Goal: Information Seeking & Learning: Learn about a topic

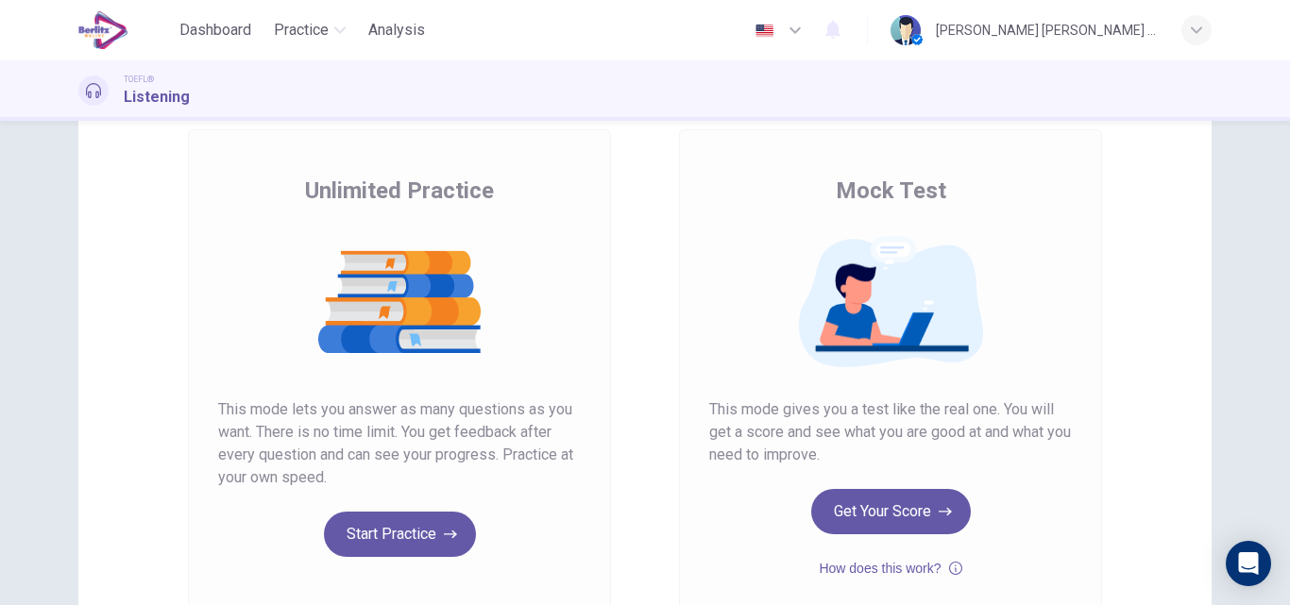
scroll to position [189, 0]
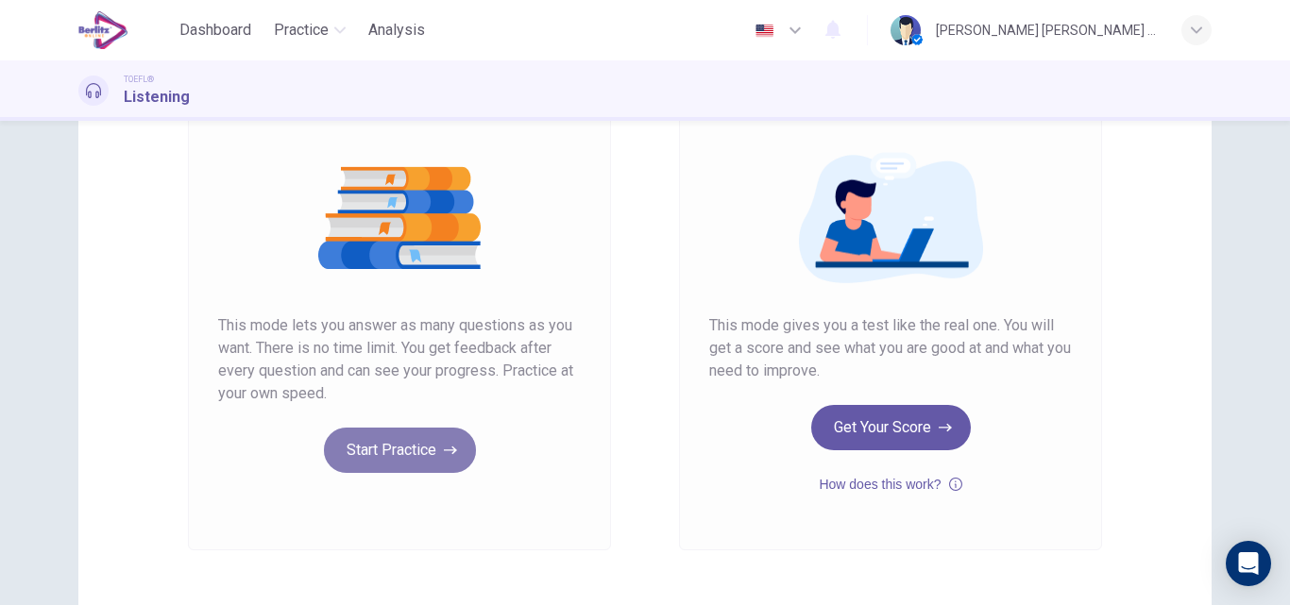
click at [371, 461] on button "Start Practice" at bounding box center [400, 450] width 152 height 45
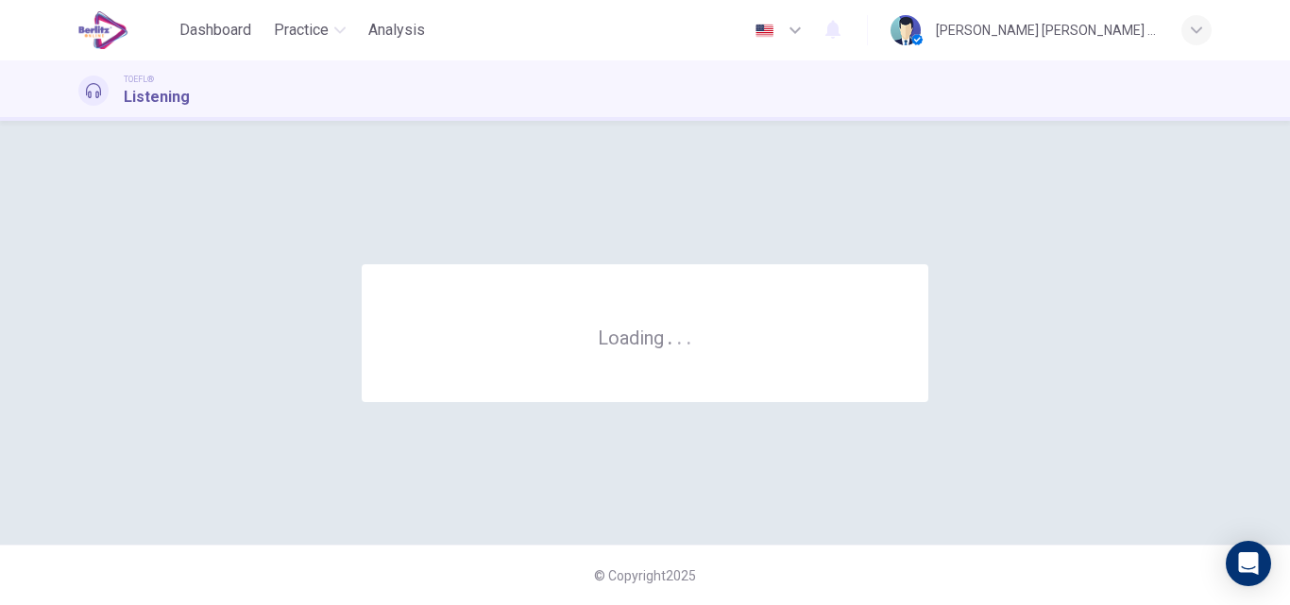
scroll to position [0, 0]
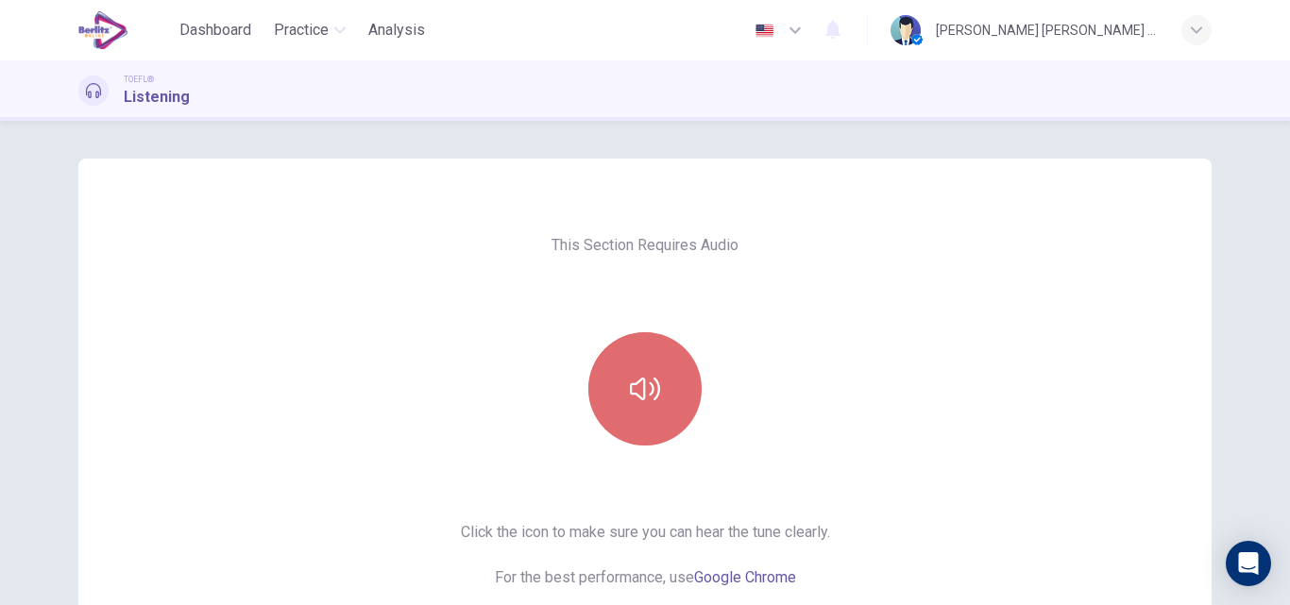
click at [637, 374] on icon "button" at bounding box center [645, 389] width 30 height 30
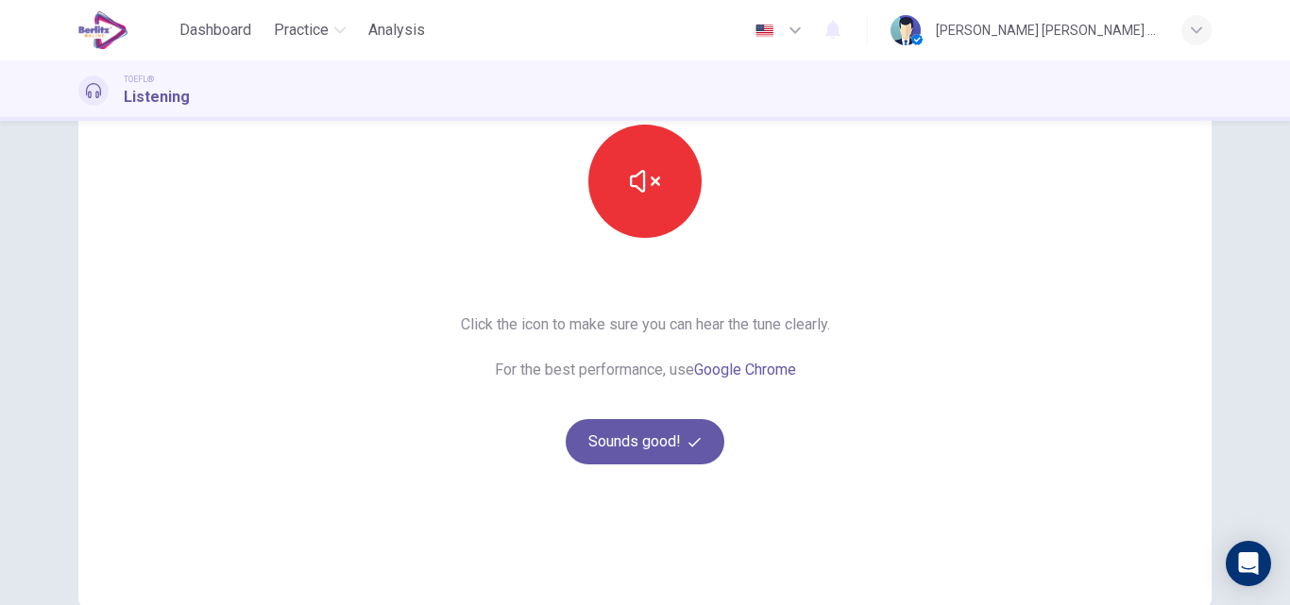
scroll to position [227, 0]
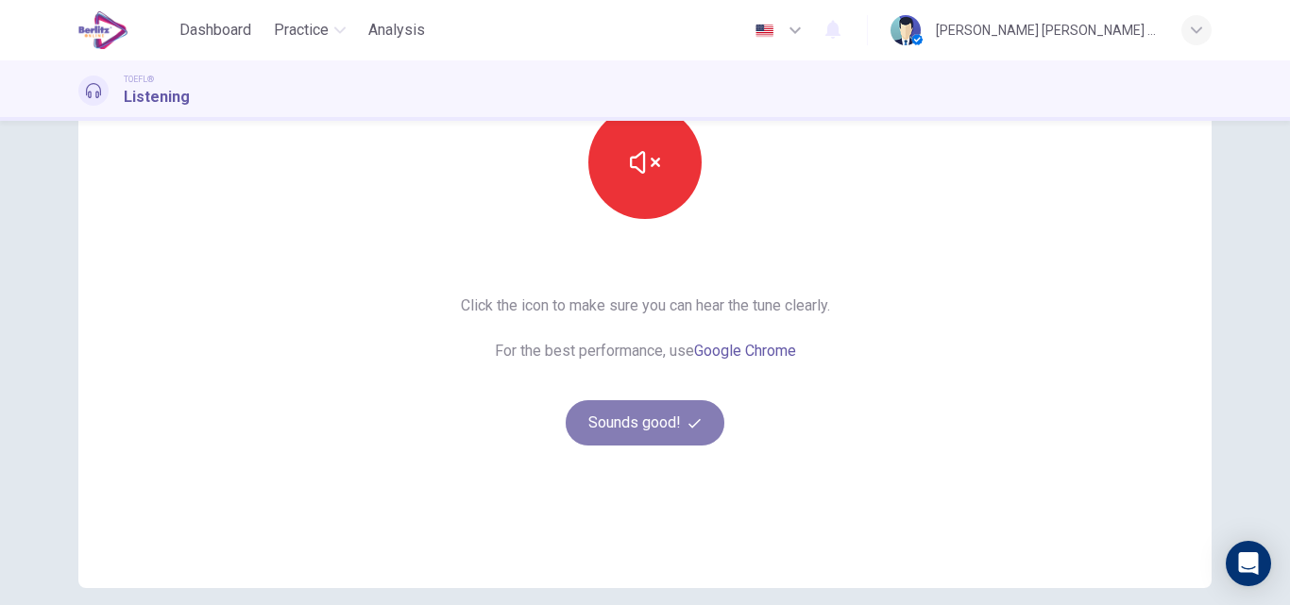
click at [660, 434] on button "Sounds good!" at bounding box center [645, 422] width 159 height 45
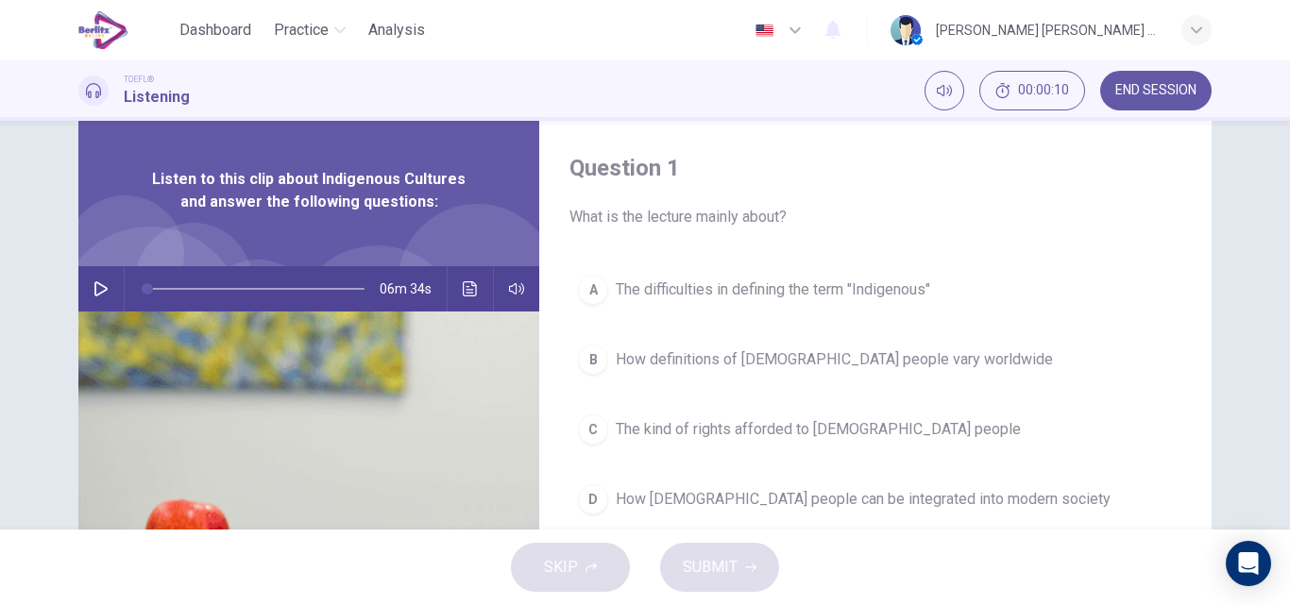
scroll to position [42, 0]
click at [95, 290] on icon "button" at bounding box center [100, 290] width 15 height 15
click at [97, 288] on icon "button" at bounding box center [100, 290] width 15 height 15
click at [97, 288] on icon "button" at bounding box center [100, 290] width 13 height 15
type input "*"
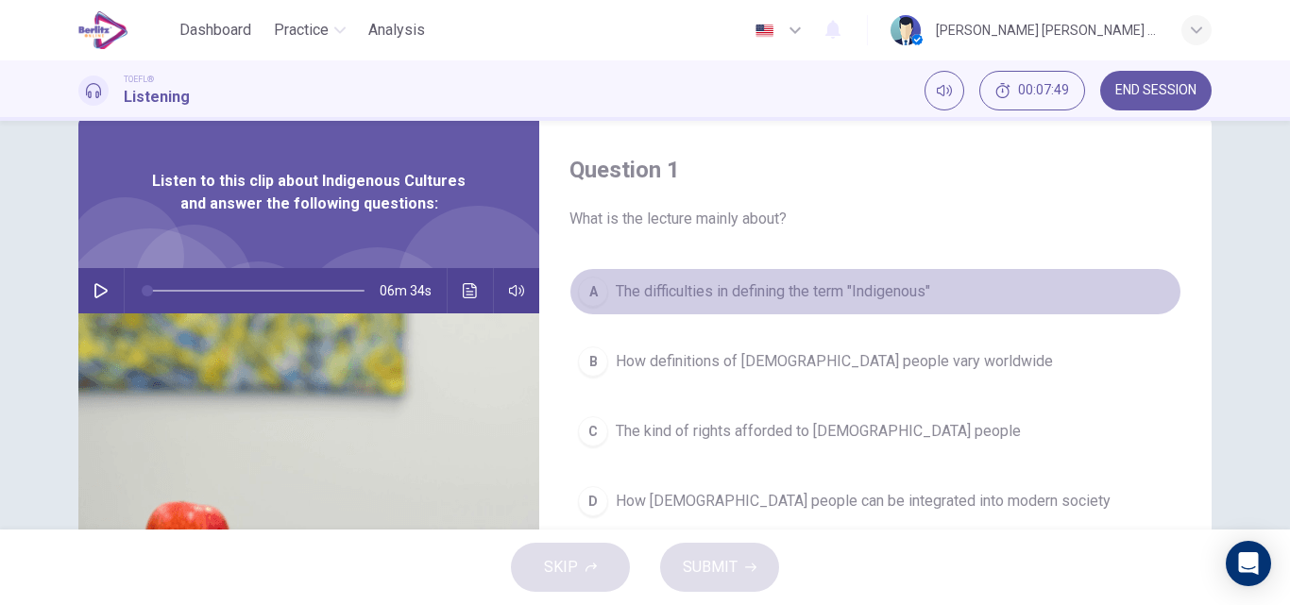
click at [620, 288] on span "The difficulties in defining the term "Indigenous"" at bounding box center [773, 291] width 314 height 23
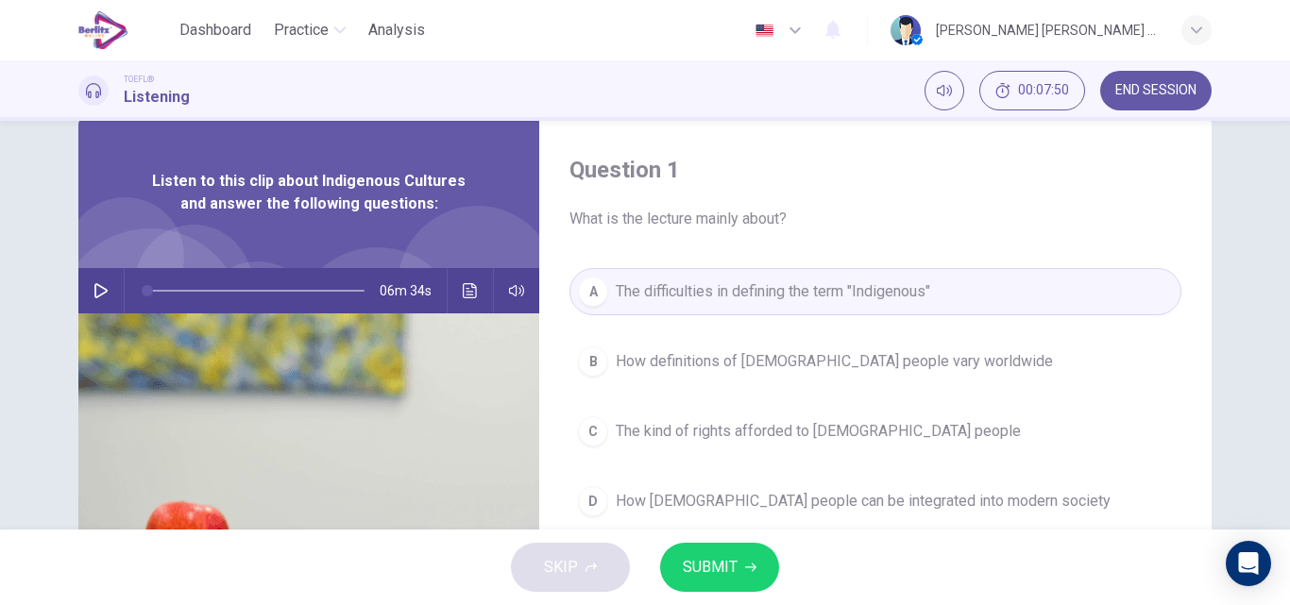
click at [706, 567] on span "SUBMIT" at bounding box center [710, 567] width 55 height 26
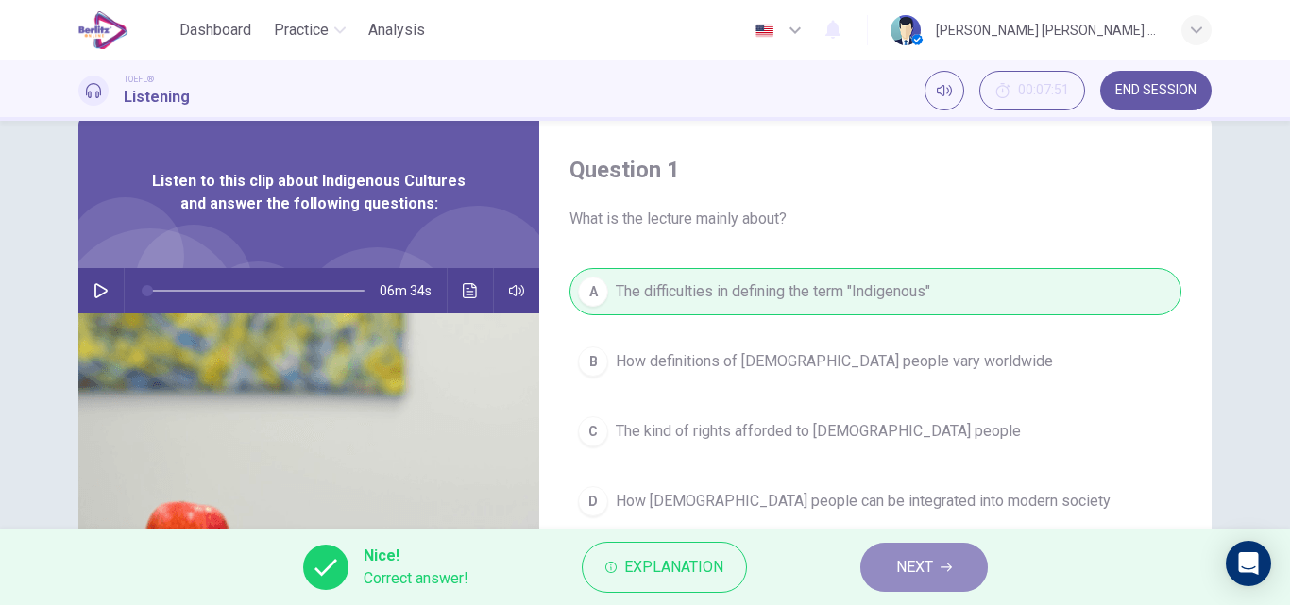
click at [899, 582] on button "NEXT" at bounding box center [923, 567] width 127 height 49
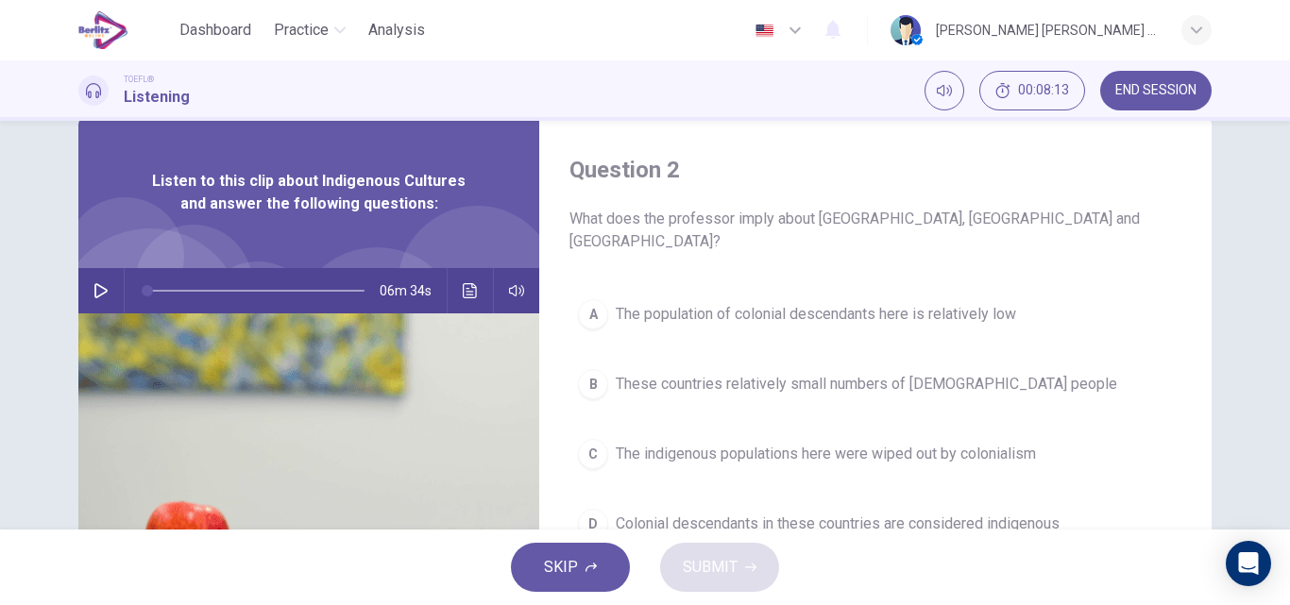
click at [723, 443] on span "The indigenous populations here were wiped out by colonialism" at bounding box center [826, 454] width 420 height 23
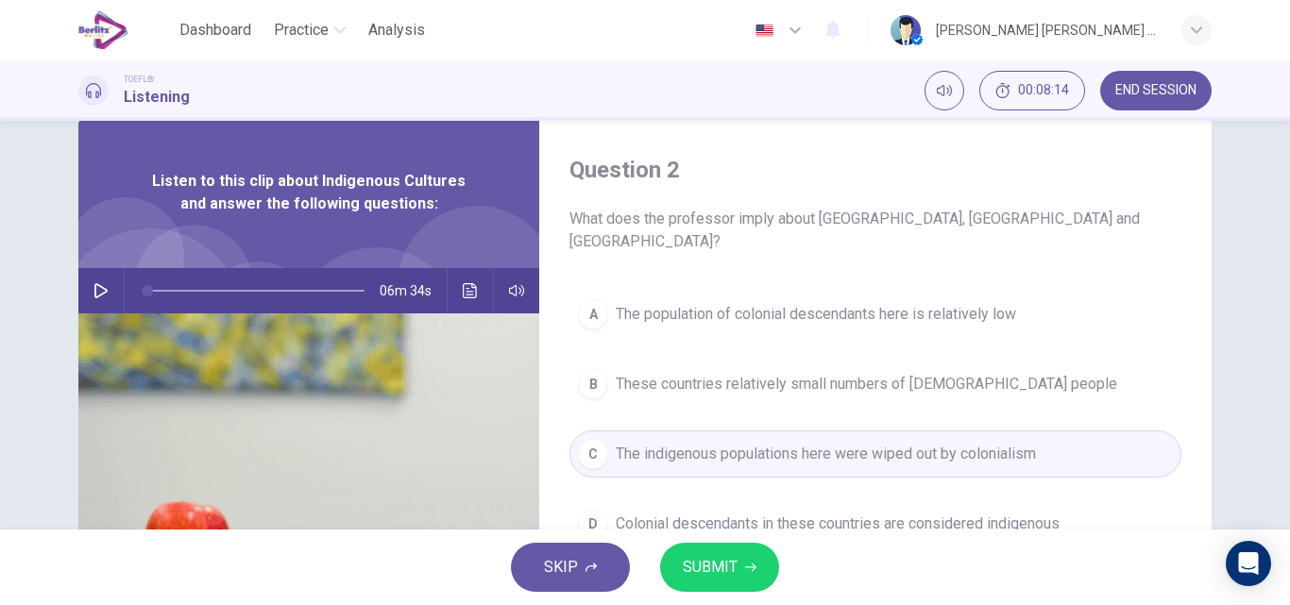
click at [704, 565] on span "SUBMIT" at bounding box center [710, 567] width 55 height 26
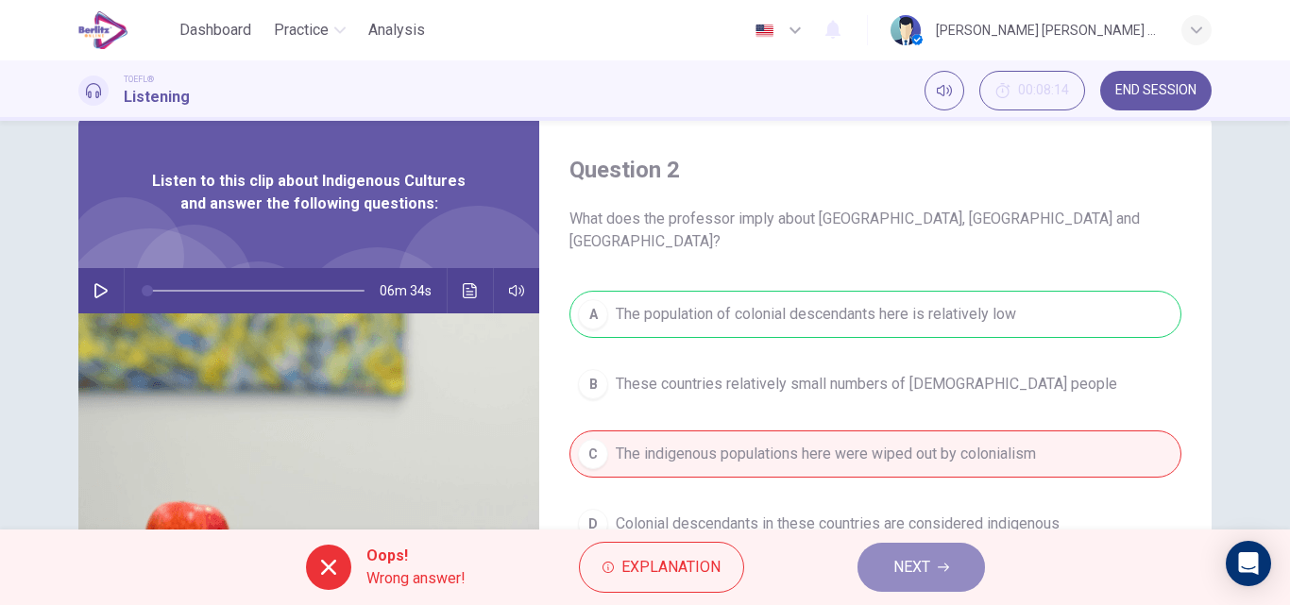
click at [909, 574] on span "NEXT" at bounding box center [911, 567] width 37 height 26
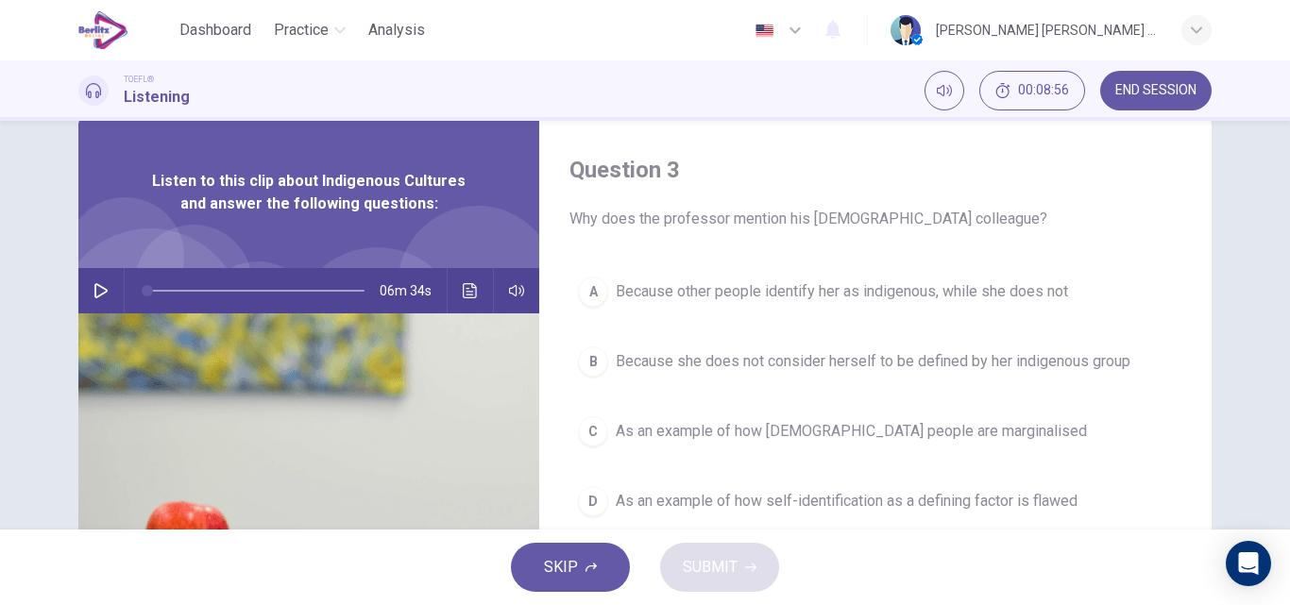
click at [897, 502] on span "As an example of how self-identification as a defining factor is flawed" at bounding box center [847, 501] width 462 height 23
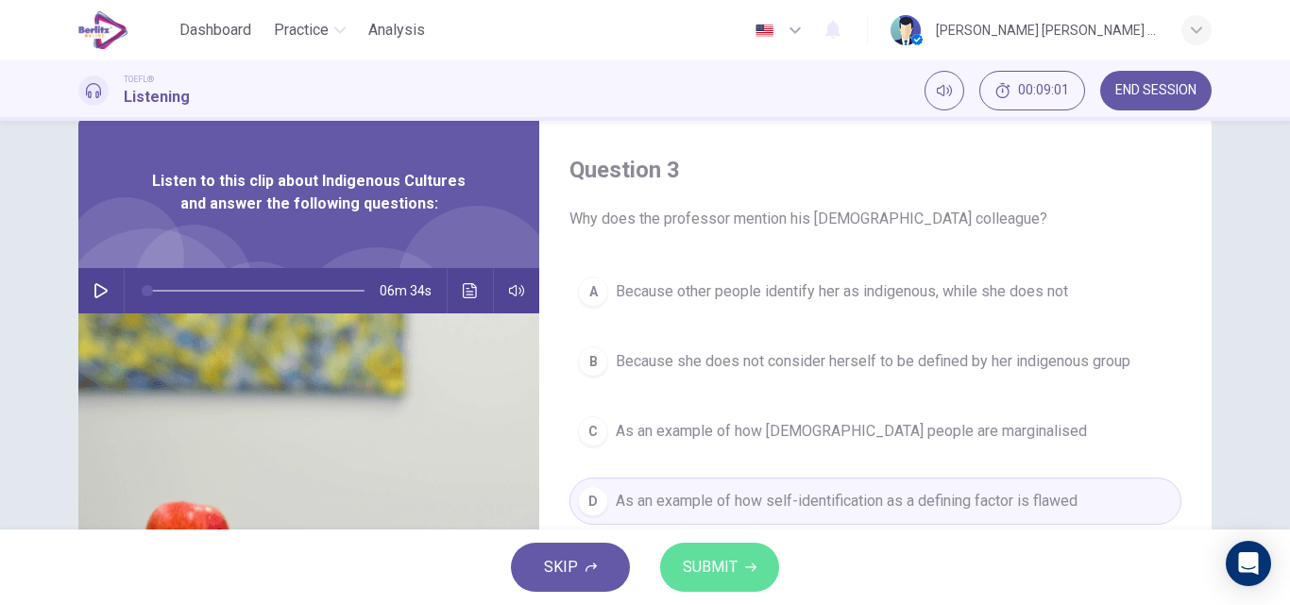
click at [750, 564] on icon "button" at bounding box center [750, 567] width 11 height 11
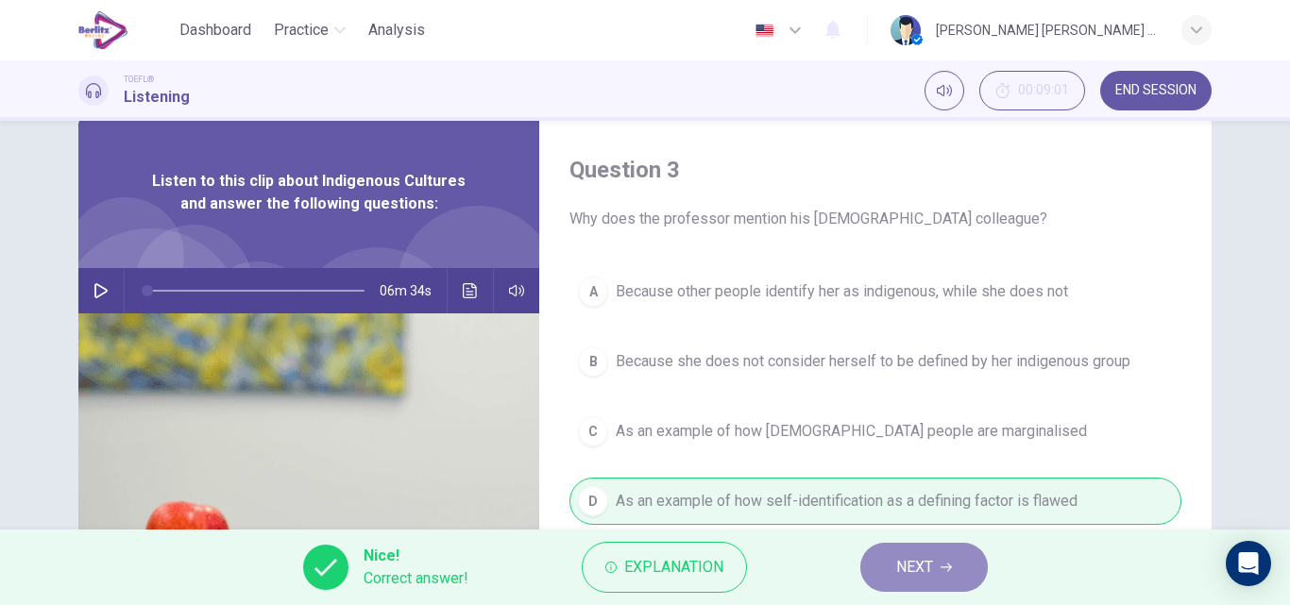
click at [915, 574] on span "NEXT" at bounding box center [914, 567] width 37 height 26
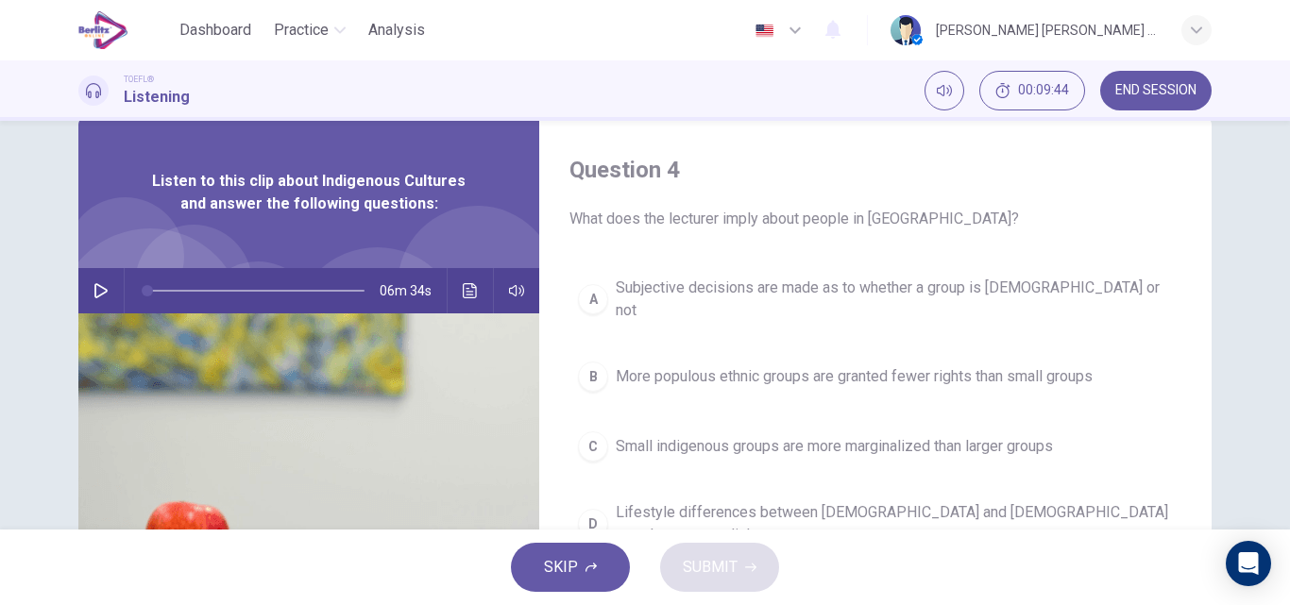
click at [824, 503] on span "Lifestyle differences between [DEMOGRAPHIC_DATA] and [DEMOGRAPHIC_DATA] people …" at bounding box center [894, 523] width 557 height 45
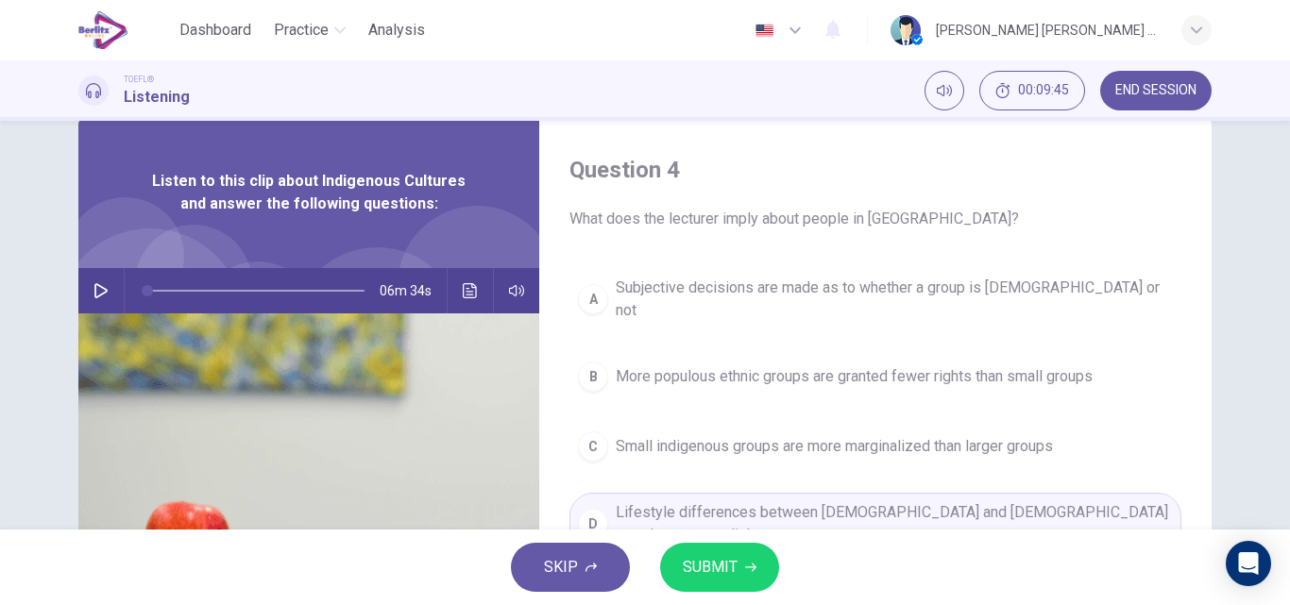
click at [757, 577] on button "SUBMIT" at bounding box center [719, 567] width 119 height 49
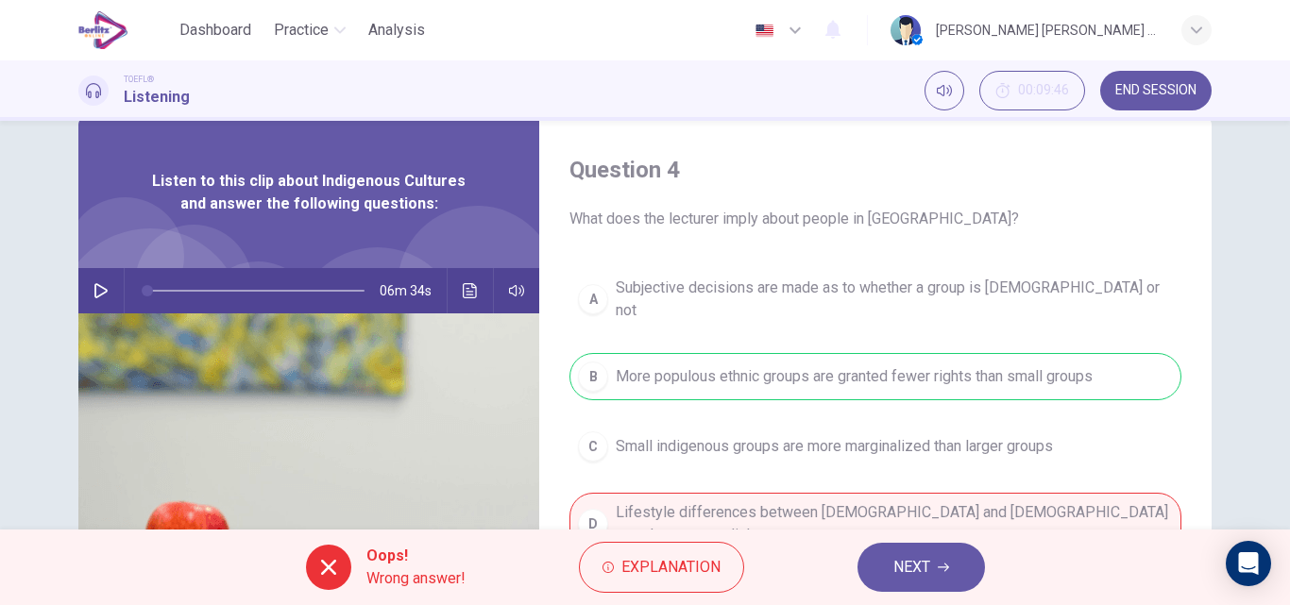
click at [913, 563] on span "NEXT" at bounding box center [911, 567] width 37 height 26
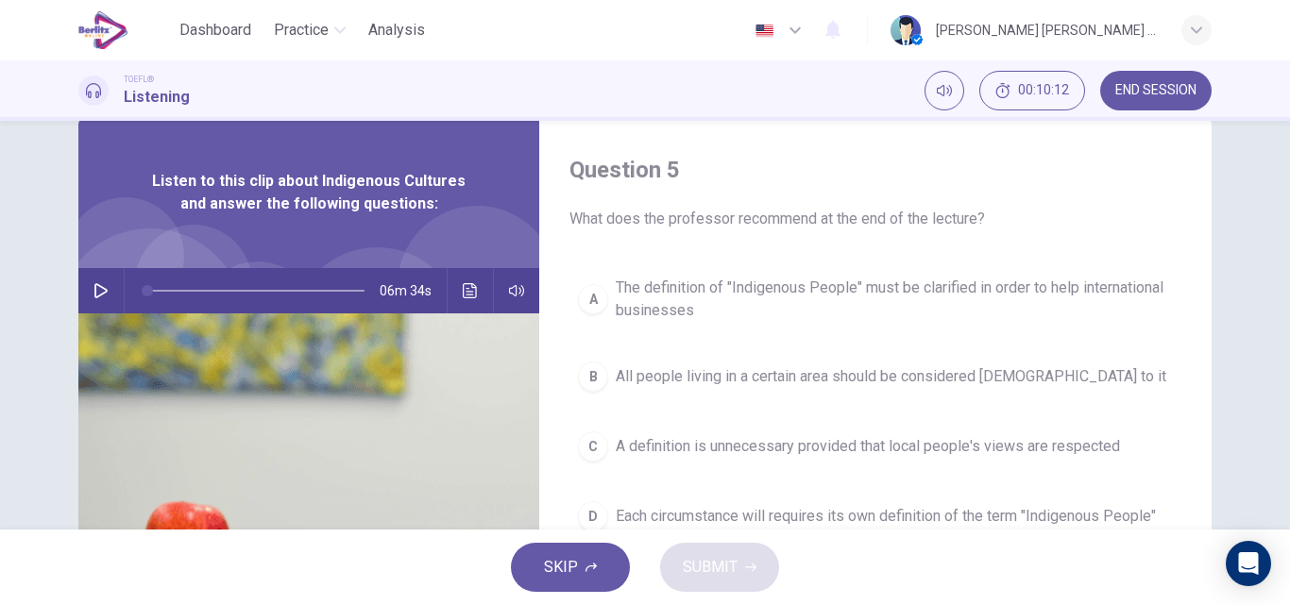
click at [821, 448] on span "A definition is unnecessary provided that local people's views are respected" at bounding box center [868, 446] width 504 height 23
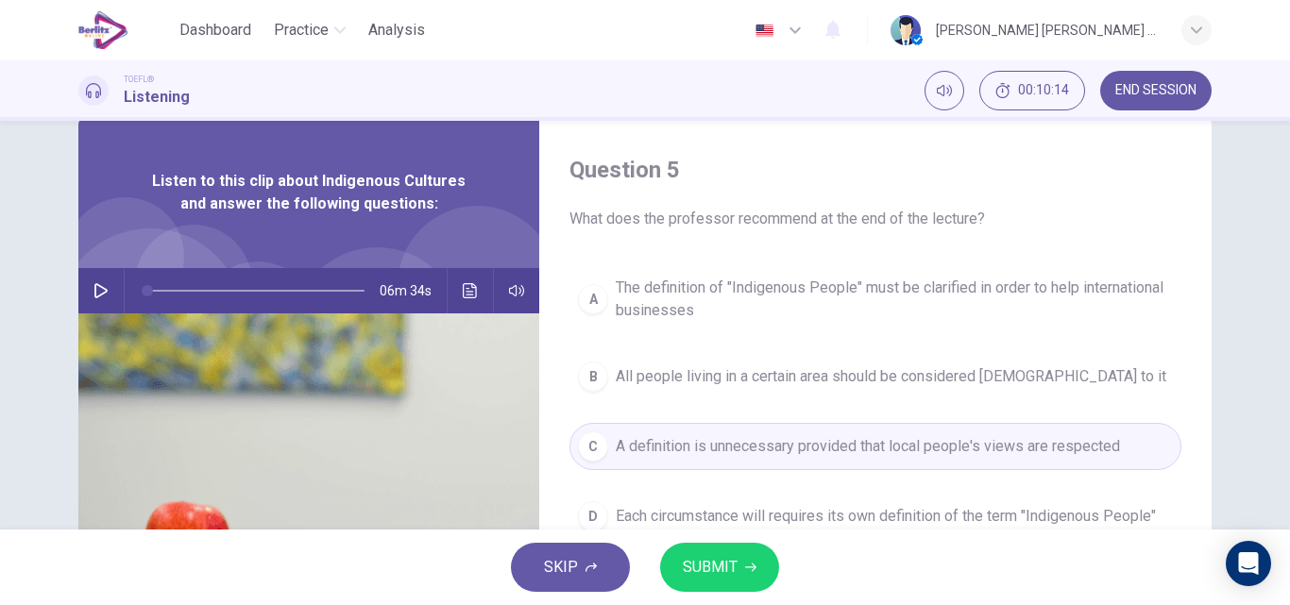
click at [752, 559] on button "SUBMIT" at bounding box center [719, 567] width 119 height 49
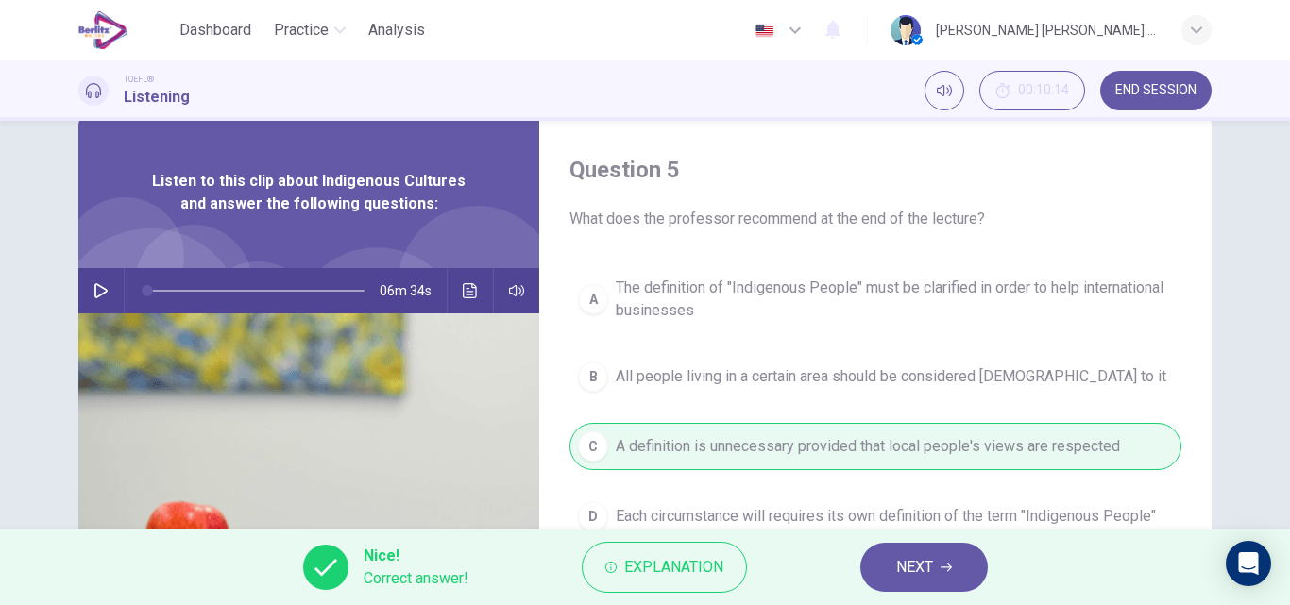
click at [899, 587] on button "NEXT" at bounding box center [923, 567] width 127 height 49
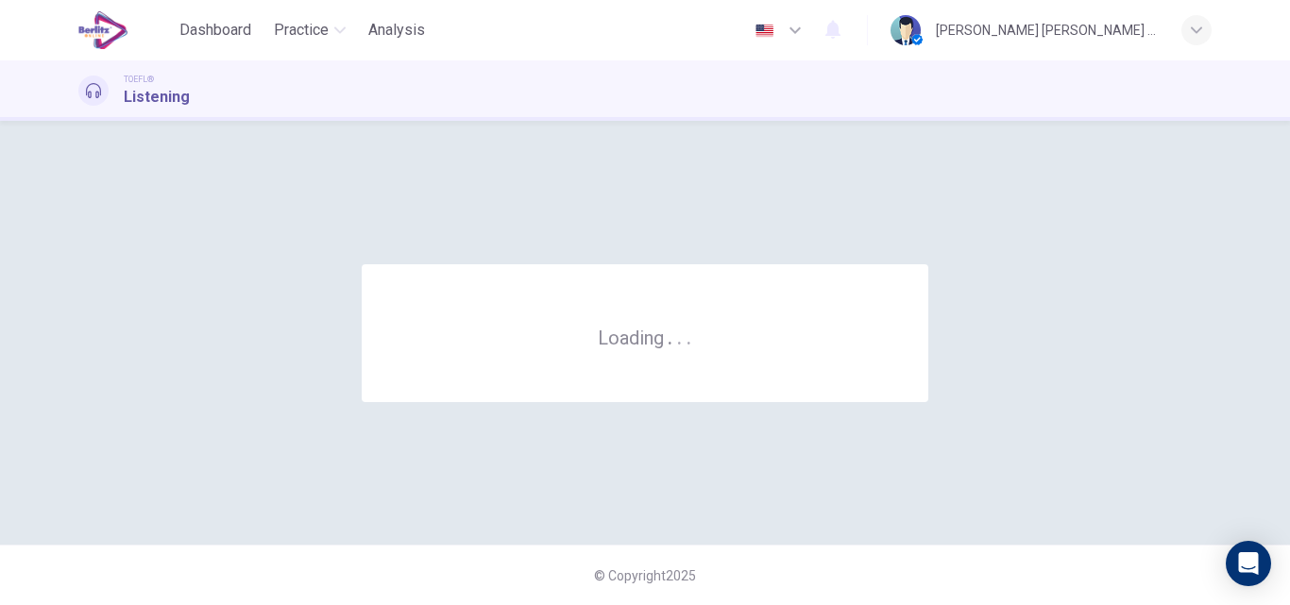
scroll to position [0, 0]
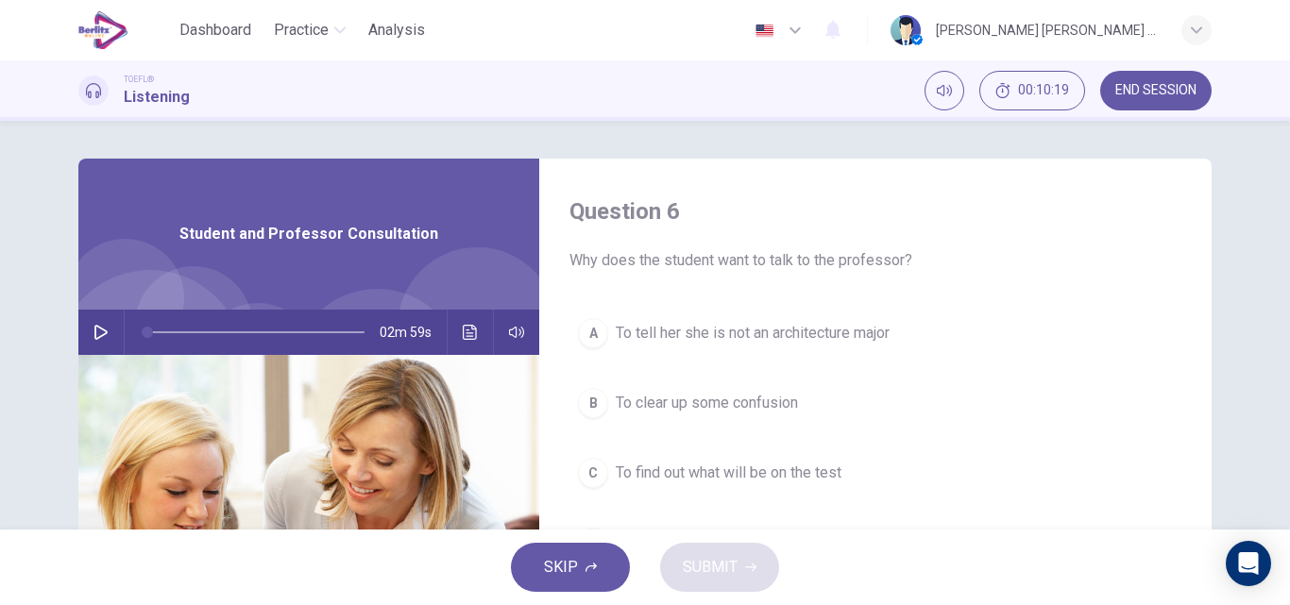
click at [96, 332] on icon "button" at bounding box center [100, 332] width 15 height 15
type input "*"
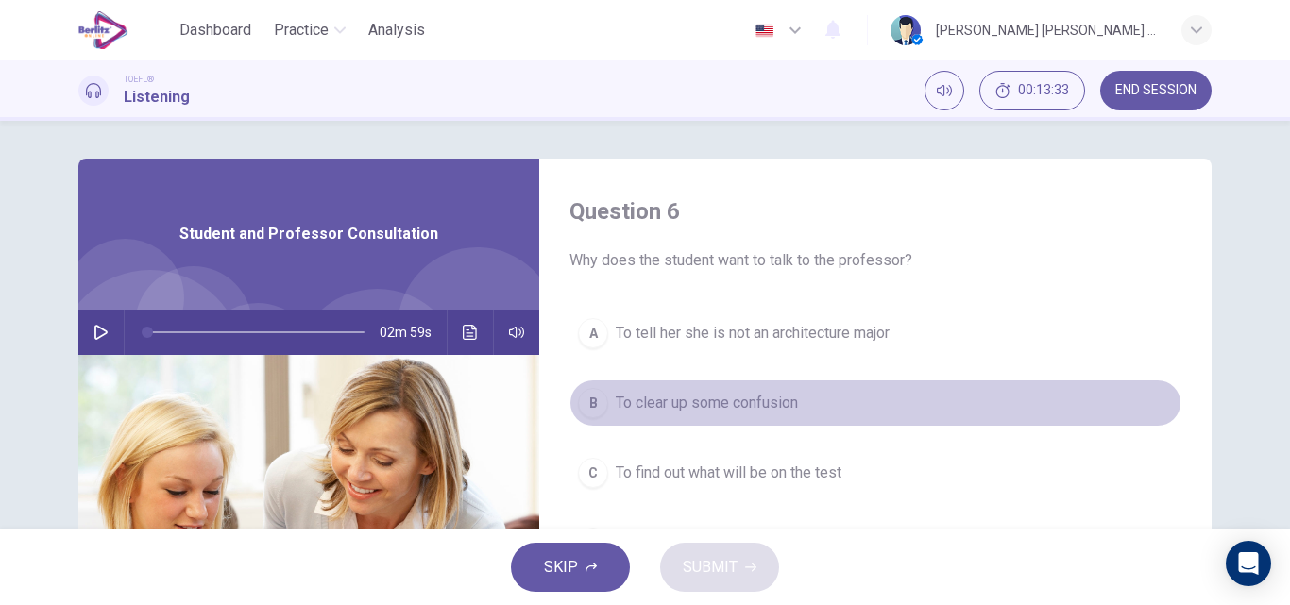
click at [605, 400] on button "B To clear up some confusion" at bounding box center [875, 403] width 612 height 47
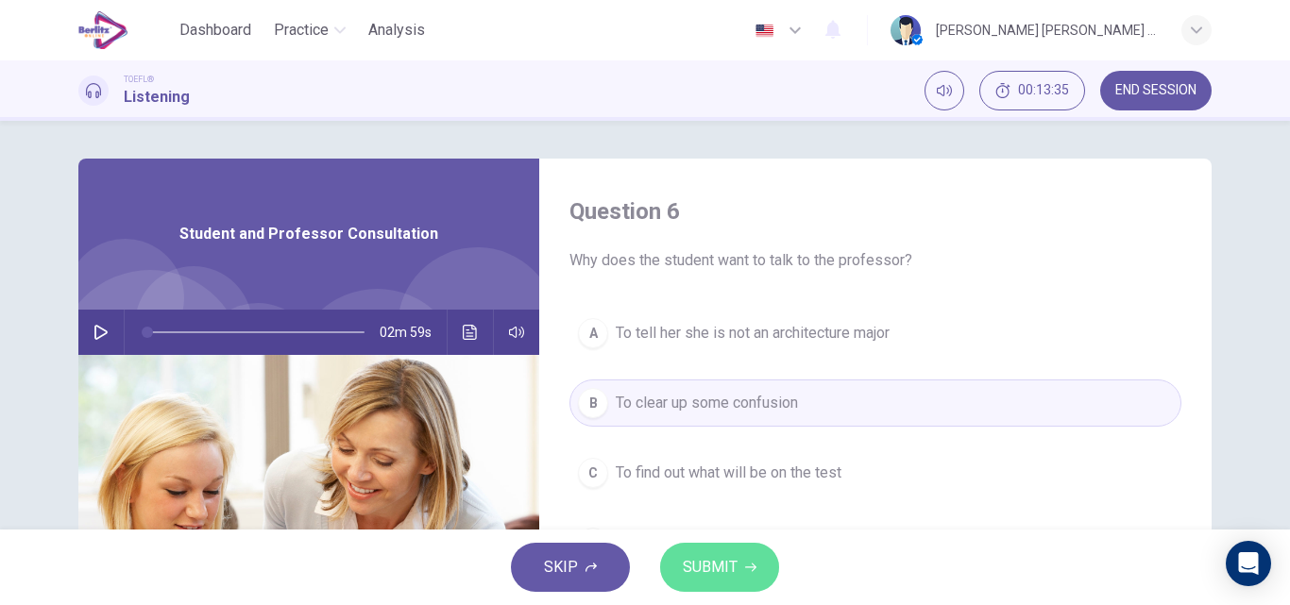
click at [711, 565] on span "SUBMIT" at bounding box center [710, 567] width 55 height 26
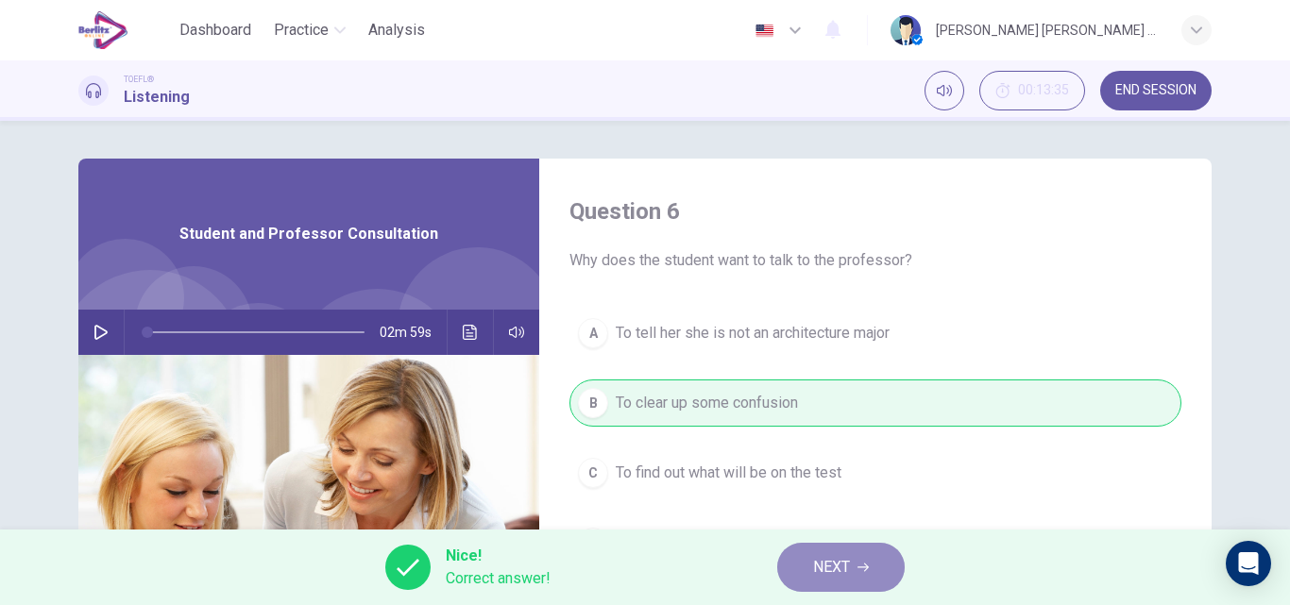
click at [862, 566] on icon "button" at bounding box center [863, 567] width 11 height 11
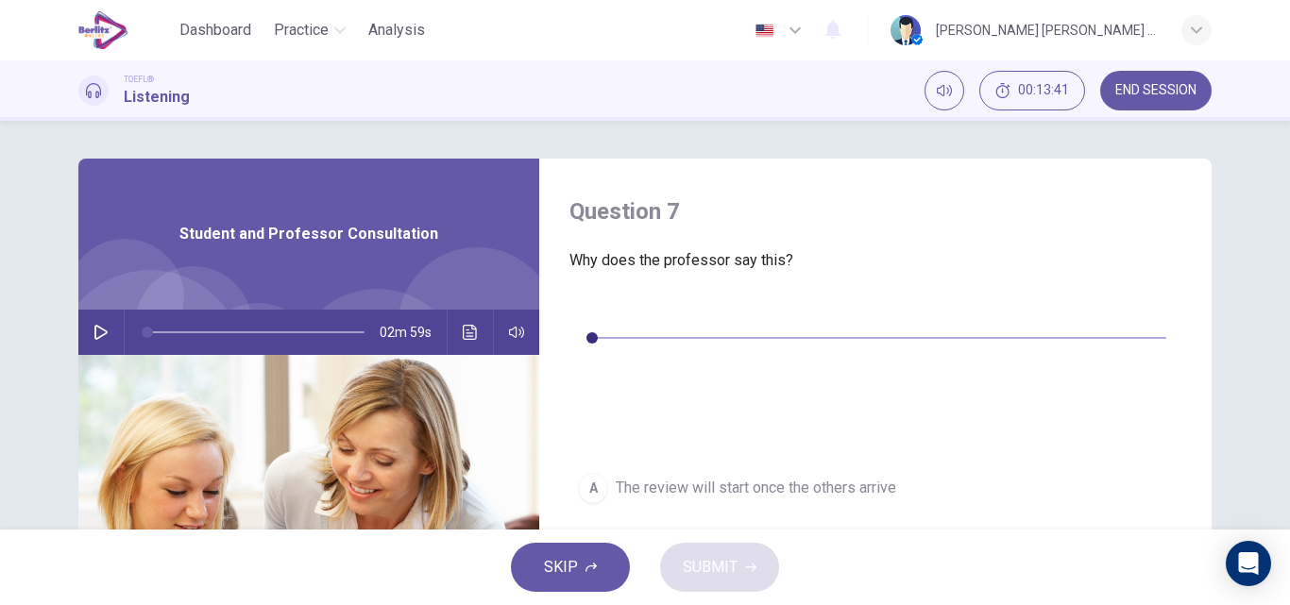
click at [588, 315] on icon "button" at bounding box center [584, 309] width 15 height 15
type input "*"
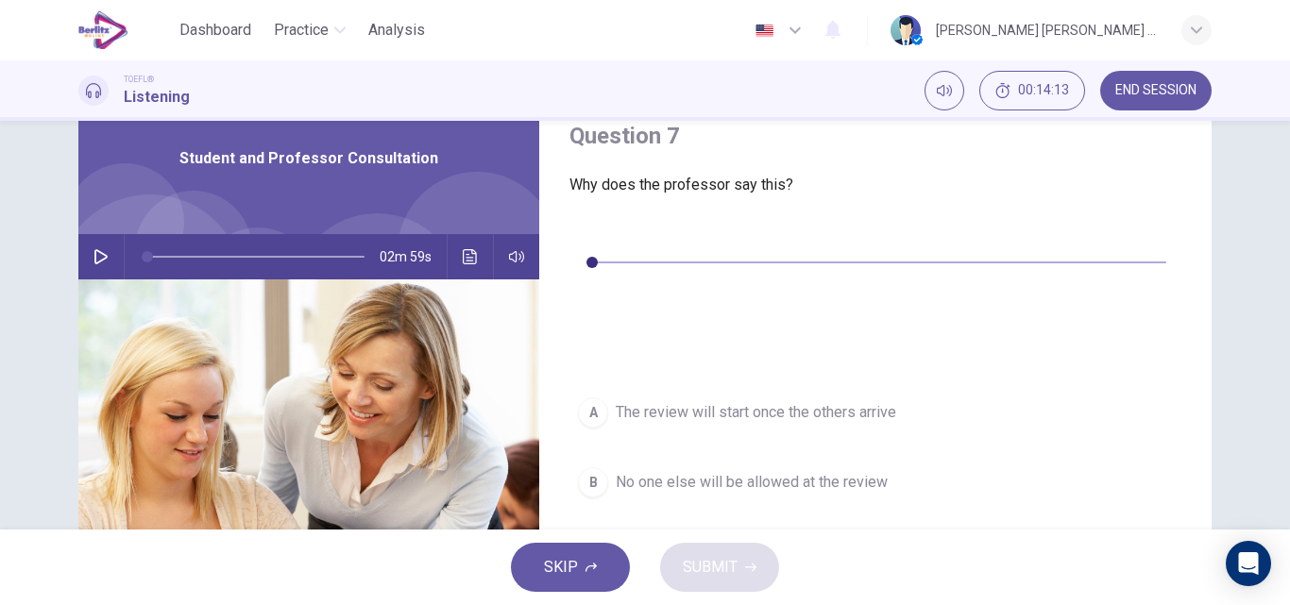
scroll to position [113, 0]
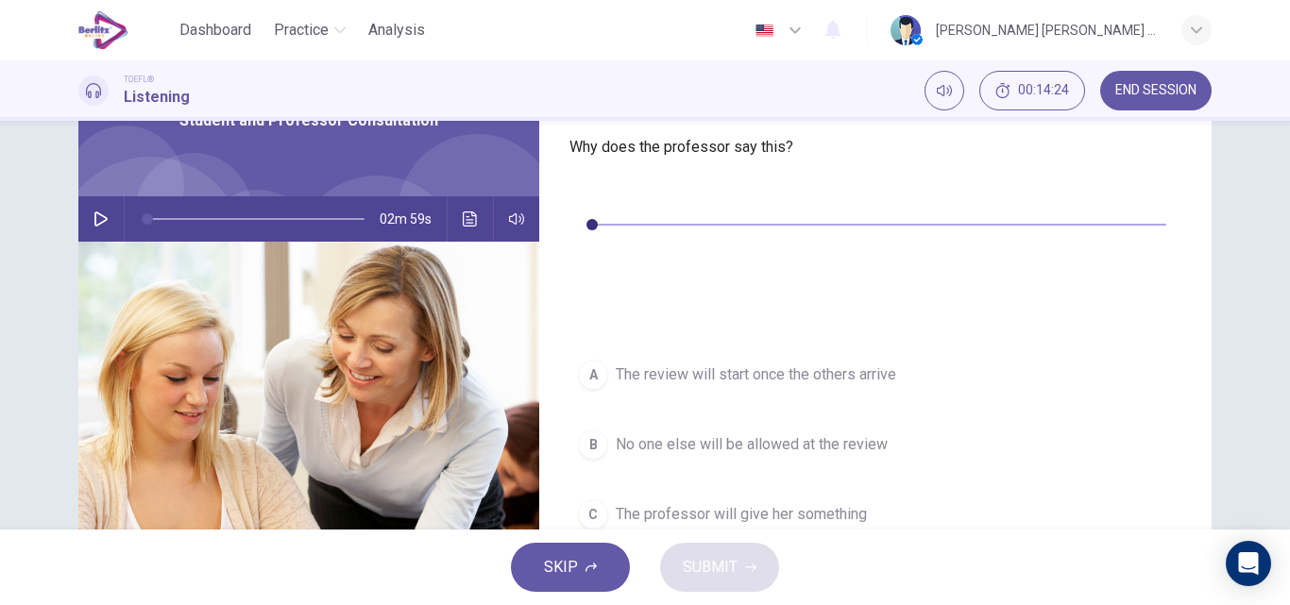
click at [620, 433] on span "No one else will be allowed at the review" at bounding box center [752, 444] width 272 height 23
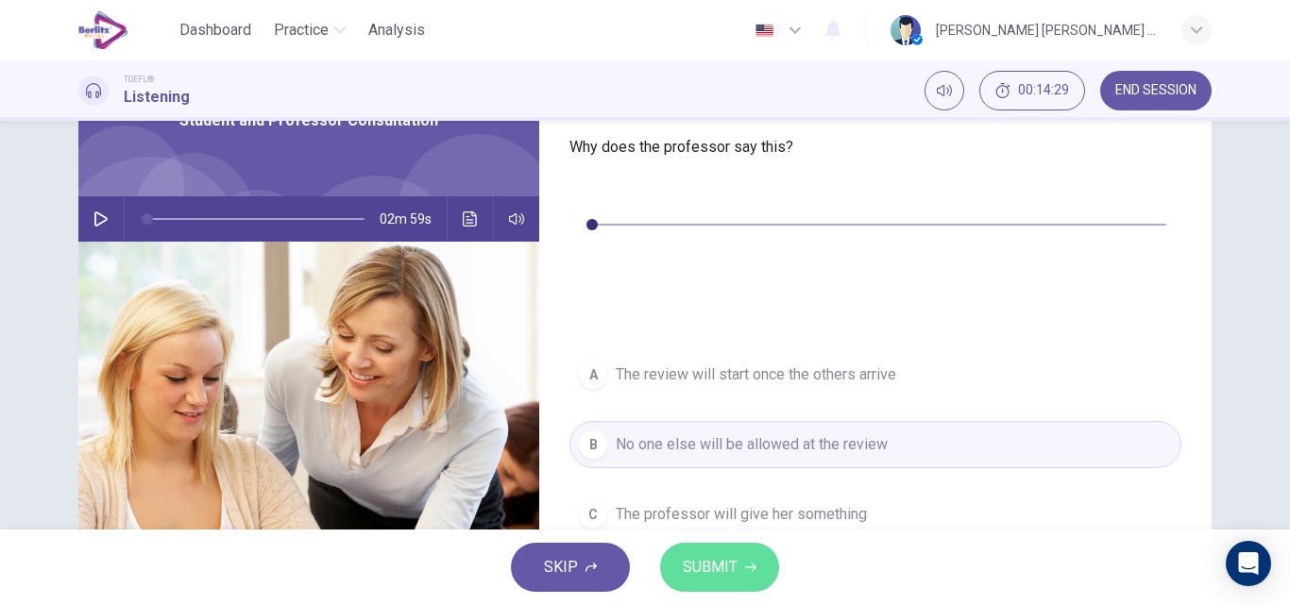
click at [709, 583] on button "SUBMIT" at bounding box center [719, 567] width 119 height 49
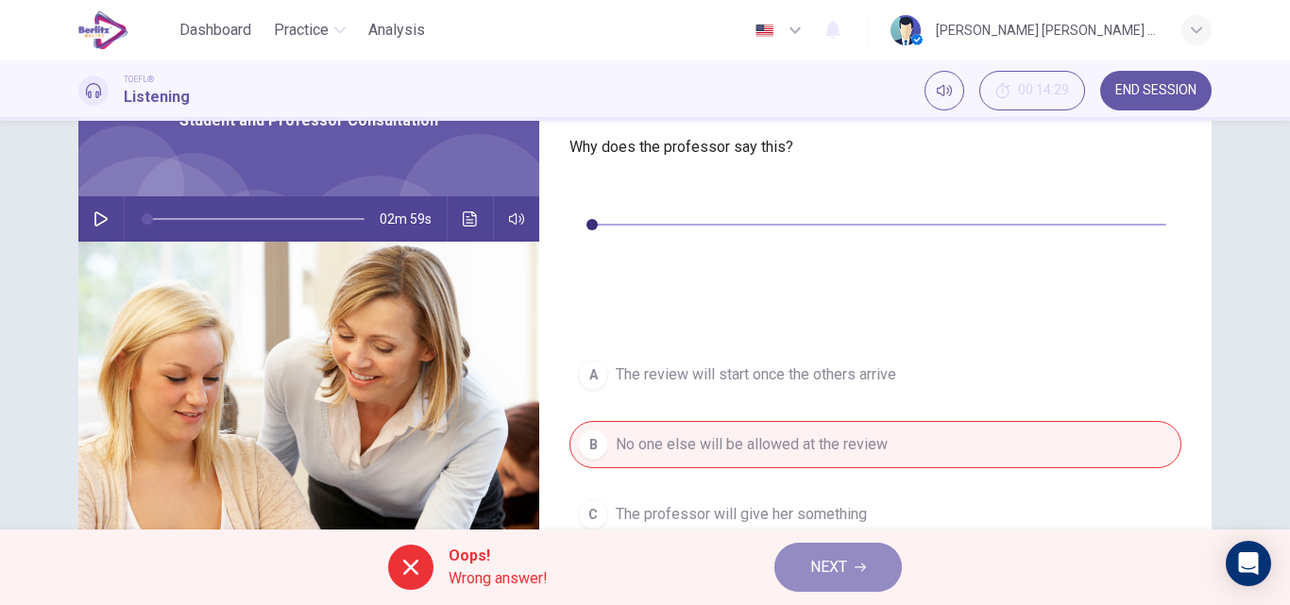
click at [827, 558] on span "NEXT" at bounding box center [828, 567] width 37 height 26
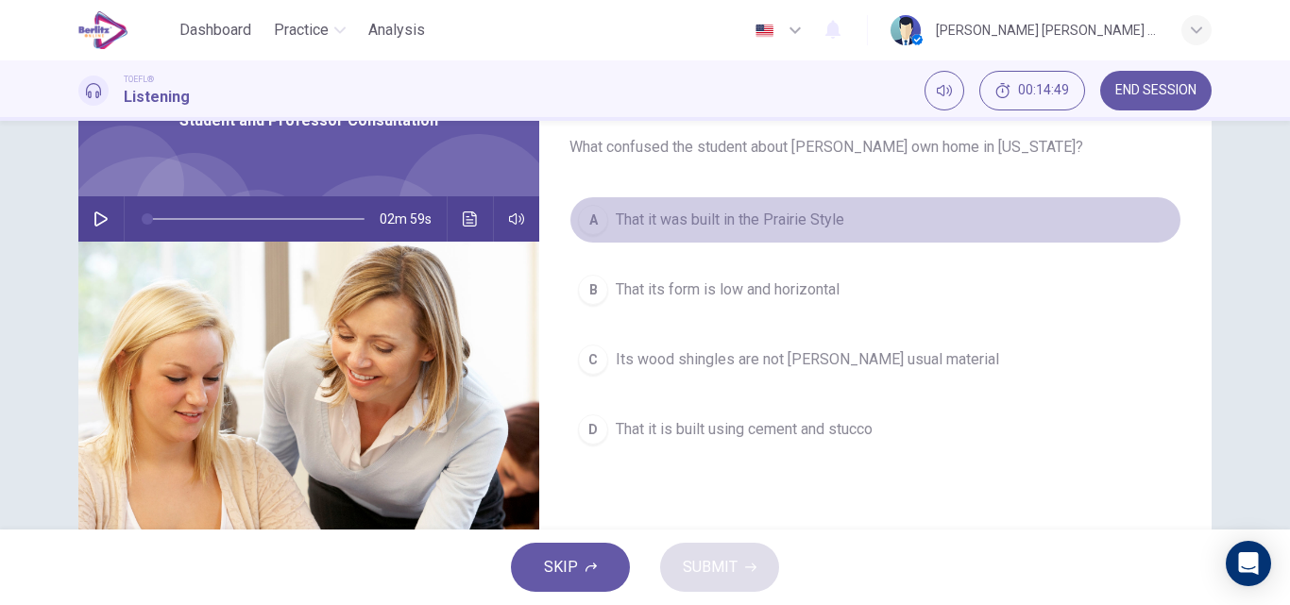
click at [699, 224] on span "That it was built in the Prairie Style" at bounding box center [730, 220] width 229 height 23
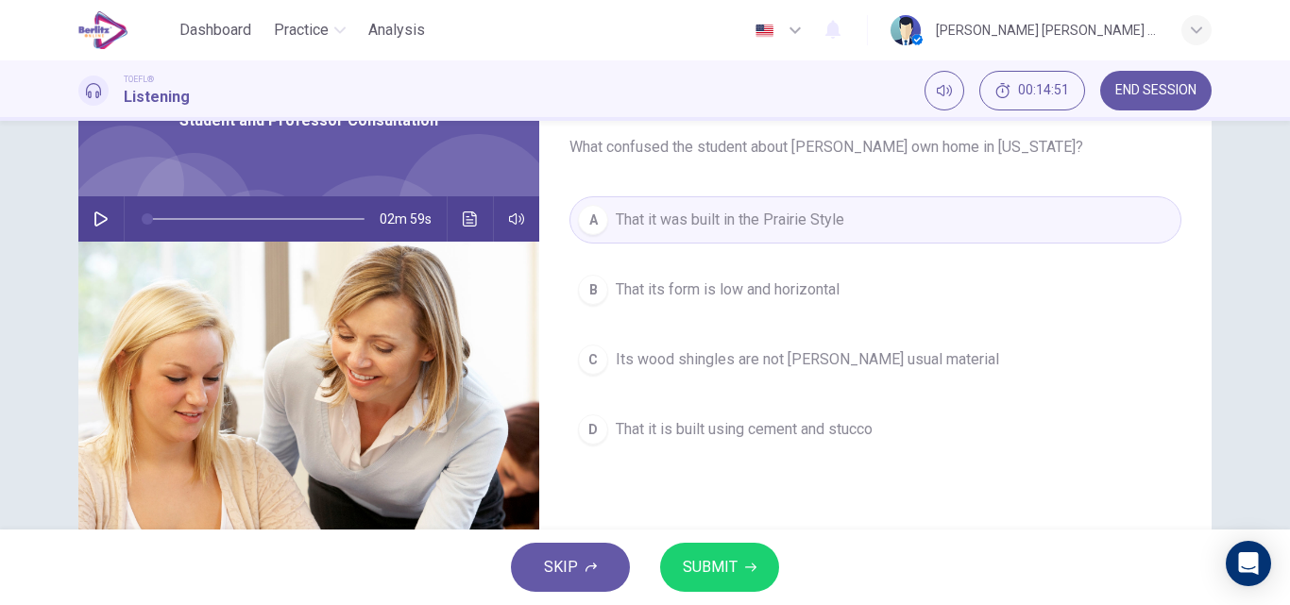
click at [725, 580] on span "SUBMIT" at bounding box center [710, 567] width 55 height 26
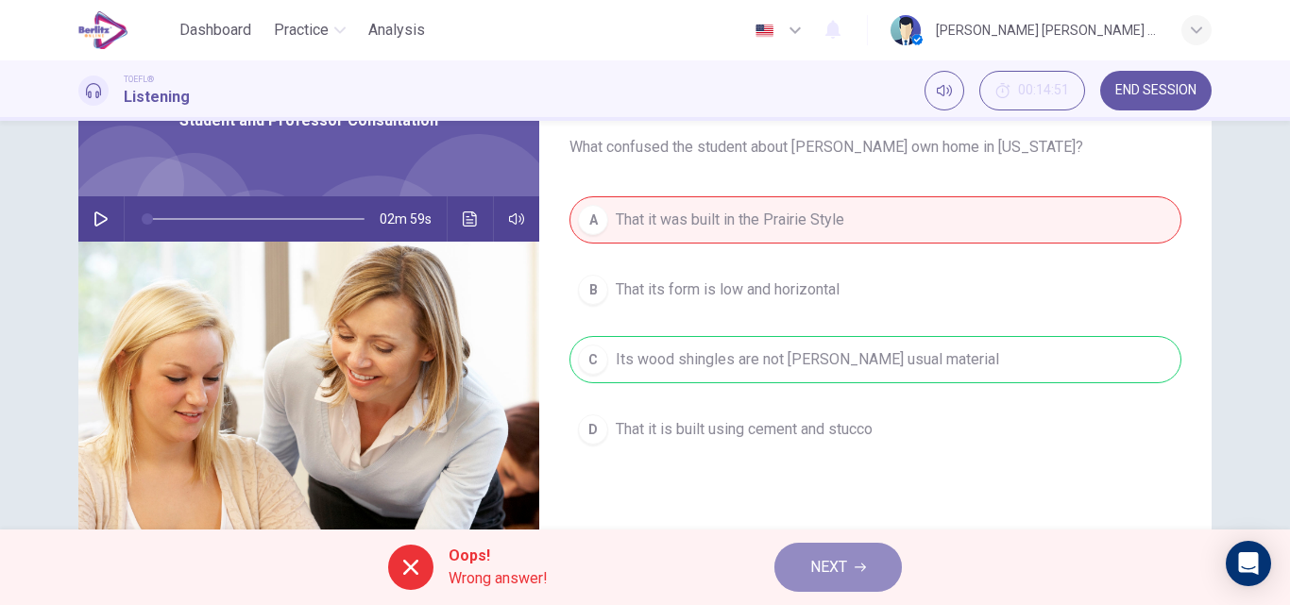
click at [807, 562] on button "NEXT" at bounding box center [837, 567] width 127 height 49
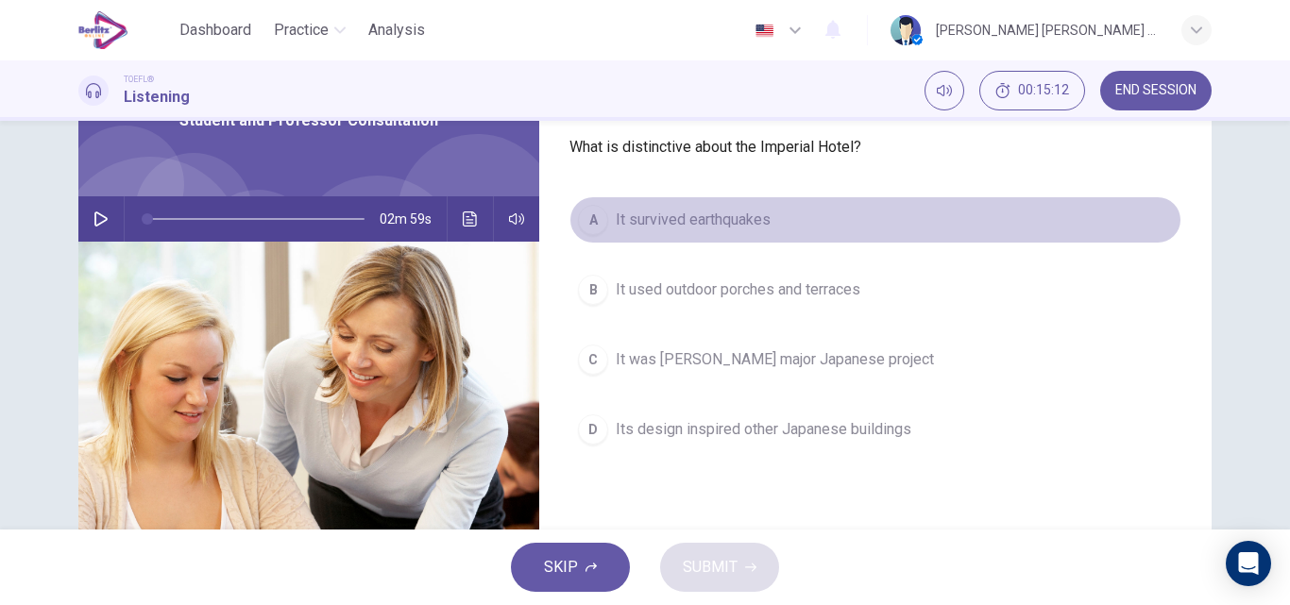
click at [631, 224] on span "It survived earthquakes" at bounding box center [693, 220] width 155 height 23
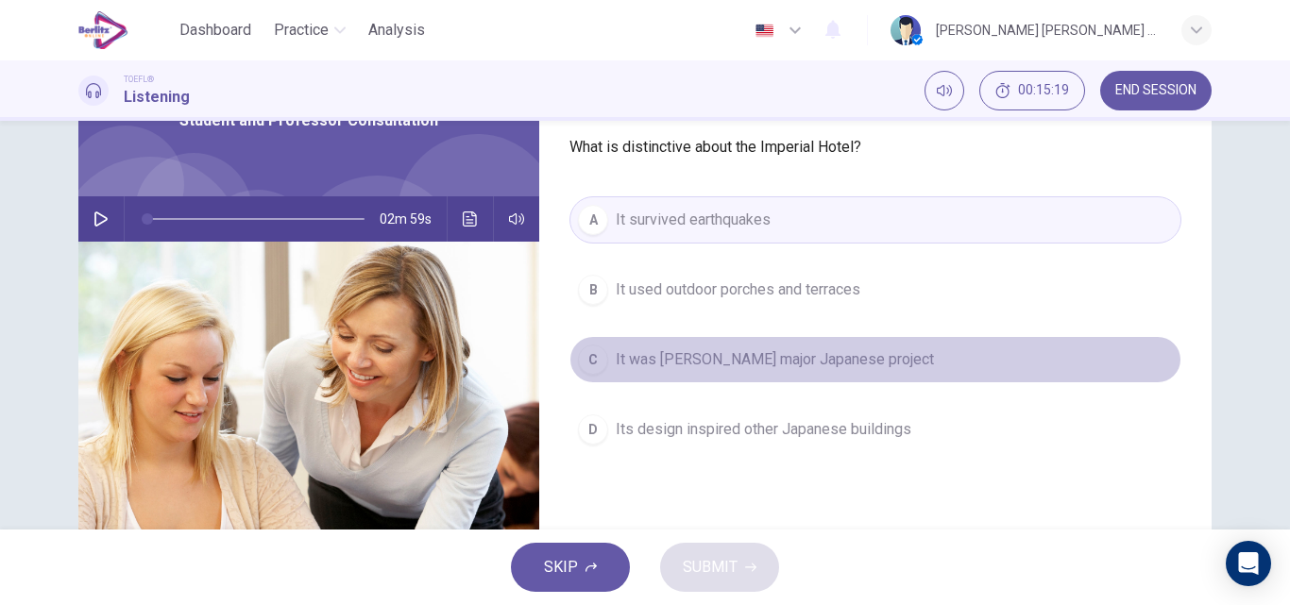
click at [679, 358] on span "It was [PERSON_NAME] major Japanese project" at bounding box center [775, 359] width 318 height 23
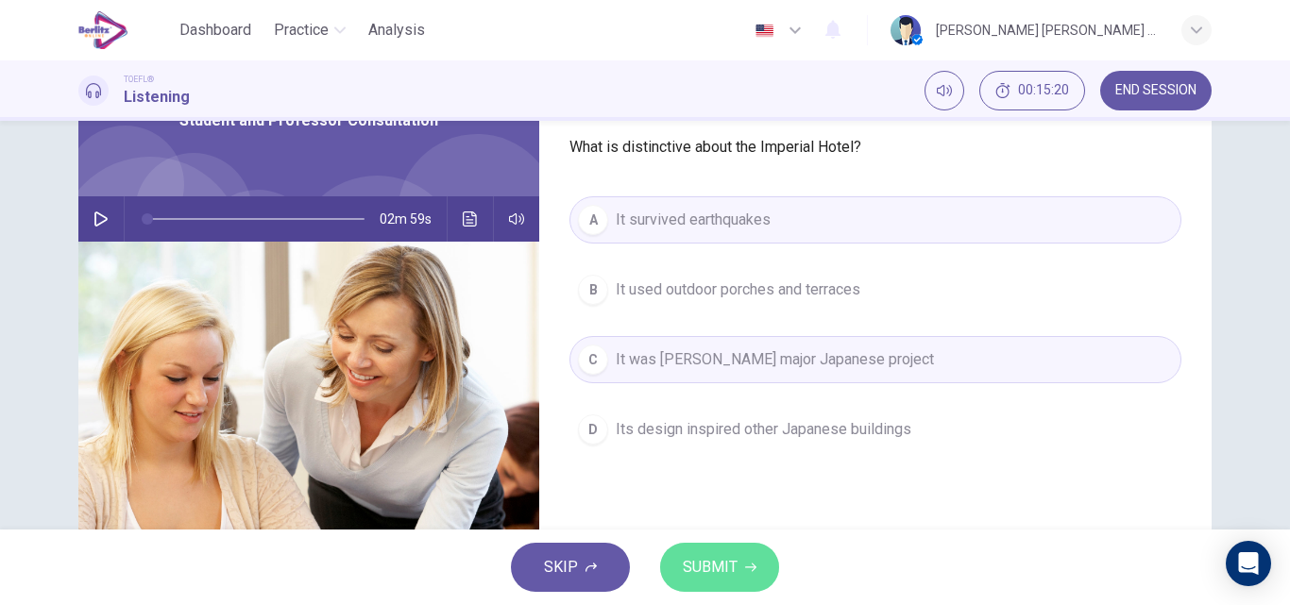
click at [700, 564] on span "SUBMIT" at bounding box center [710, 567] width 55 height 26
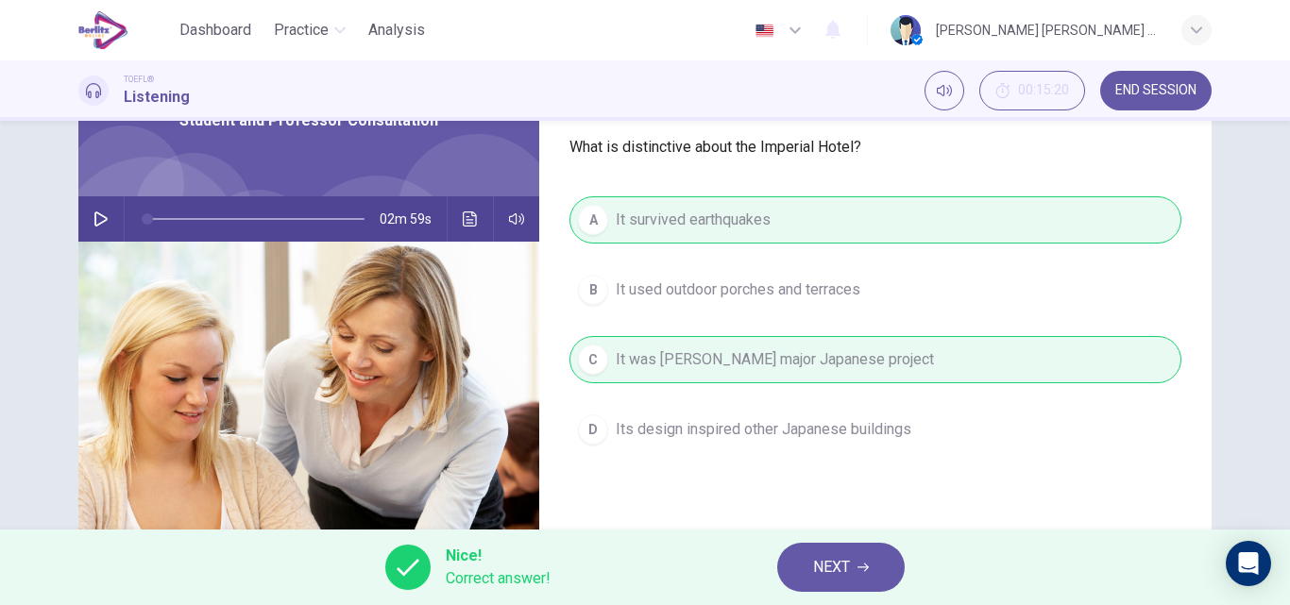
click at [821, 576] on span "NEXT" at bounding box center [831, 567] width 37 height 26
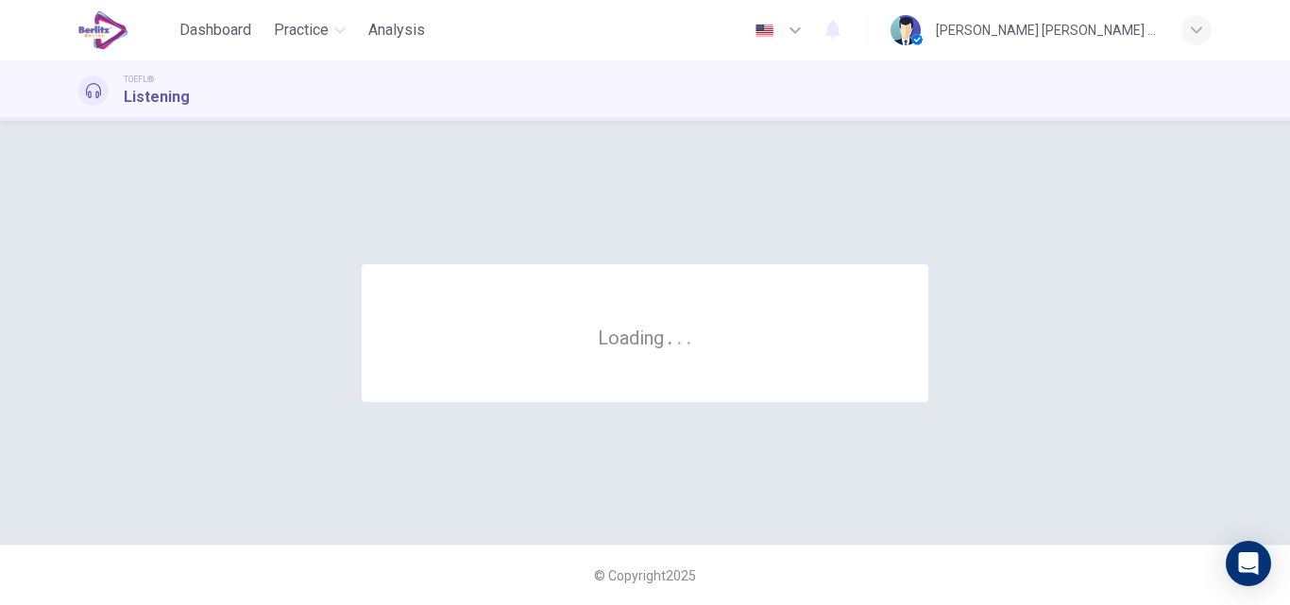
scroll to position [0, 0]
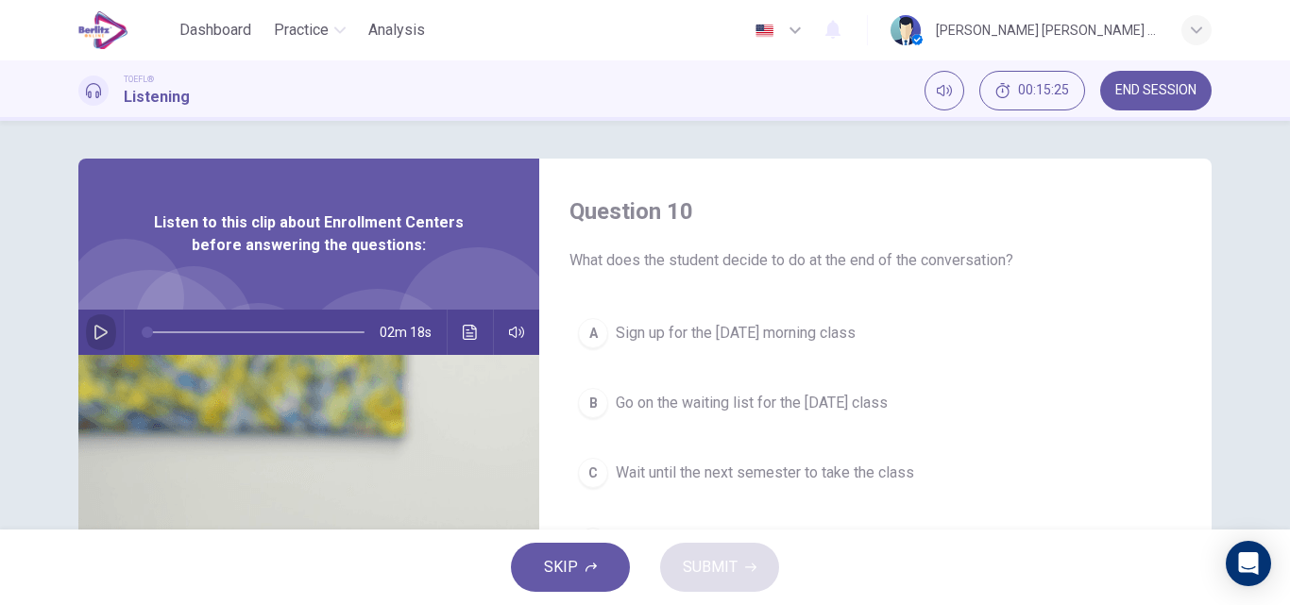
click at [93, 338] on icon "button" at bounding box center [100, 332] width 15 height 15
type input "*"
click at [689, 336] on span "Sign up for the [DATE] morning class" at bounding box center [736, 333] width 240 height 23
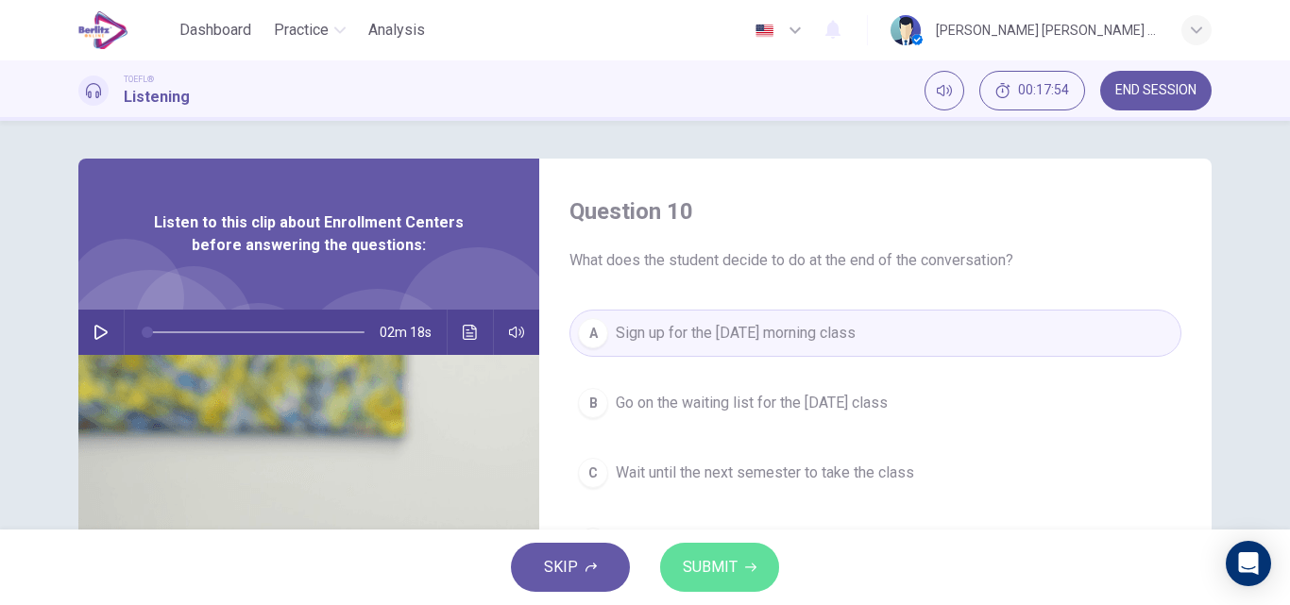
click at [683, 563] on span "SUBMIT" at bounding box center [710, 567] width 55 height 26
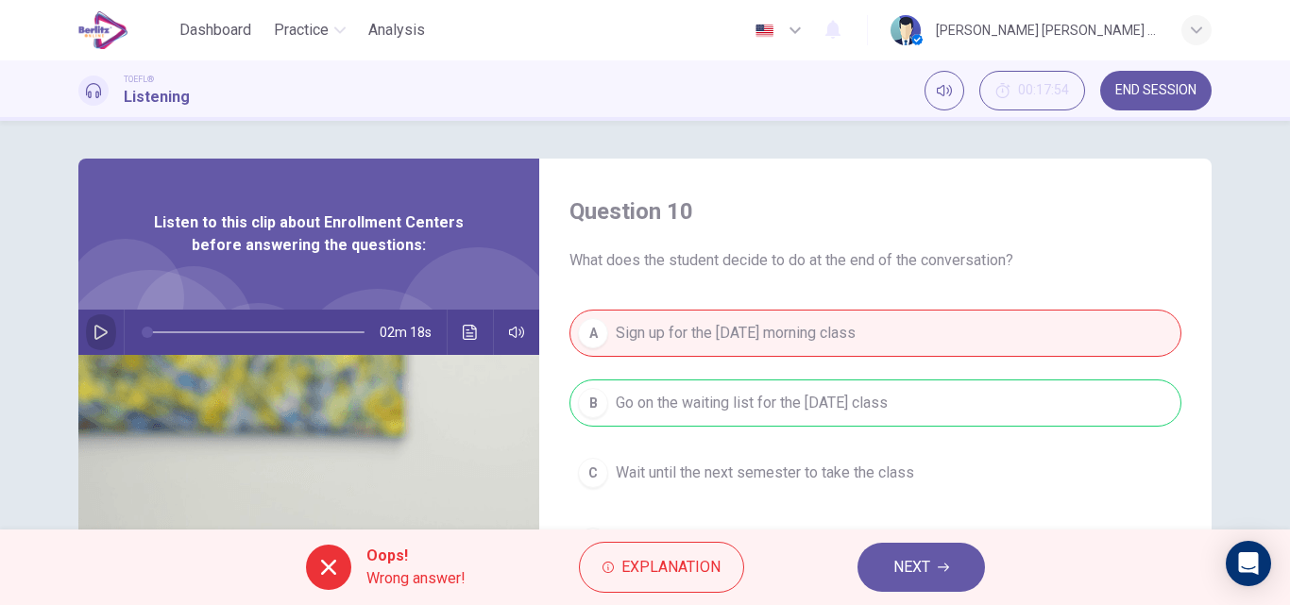
click at [88, 334] on button "button" at bounding box center [101, 332] width 30 height 45
click at [468, 331] on icon "Click to see the audio transcription" at bounding box center [470, 332] width 15 height 15
type input "*"
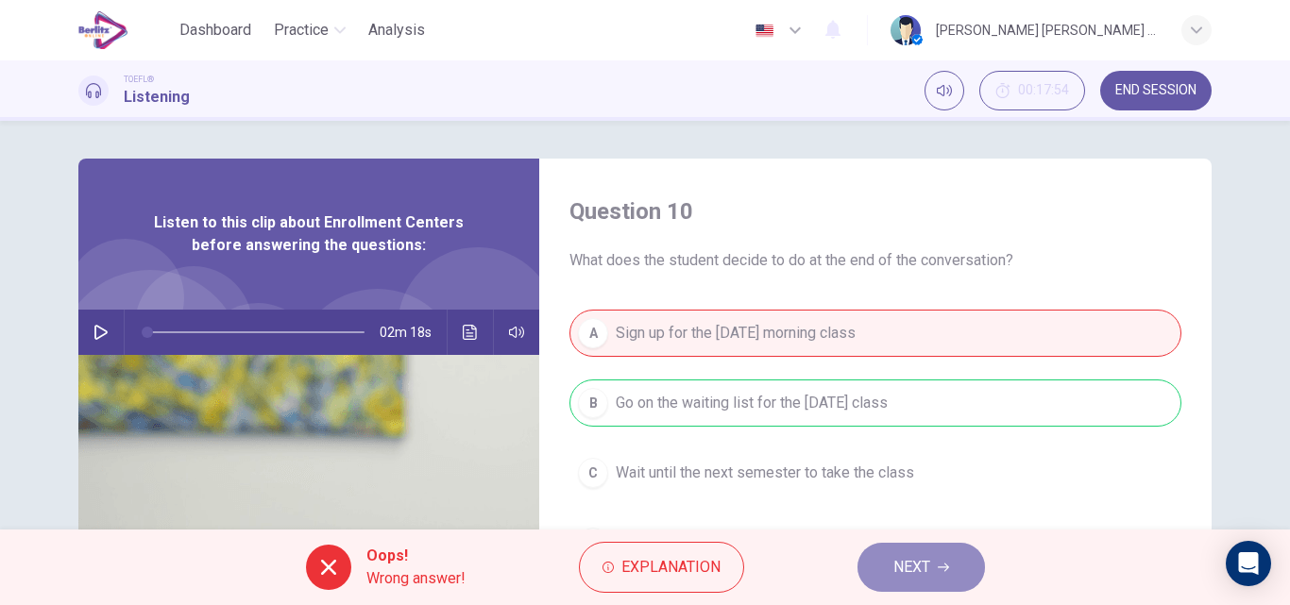
click at [914, 573] on span "NEXT" at bounding box center [911, 567] width 37 height 26
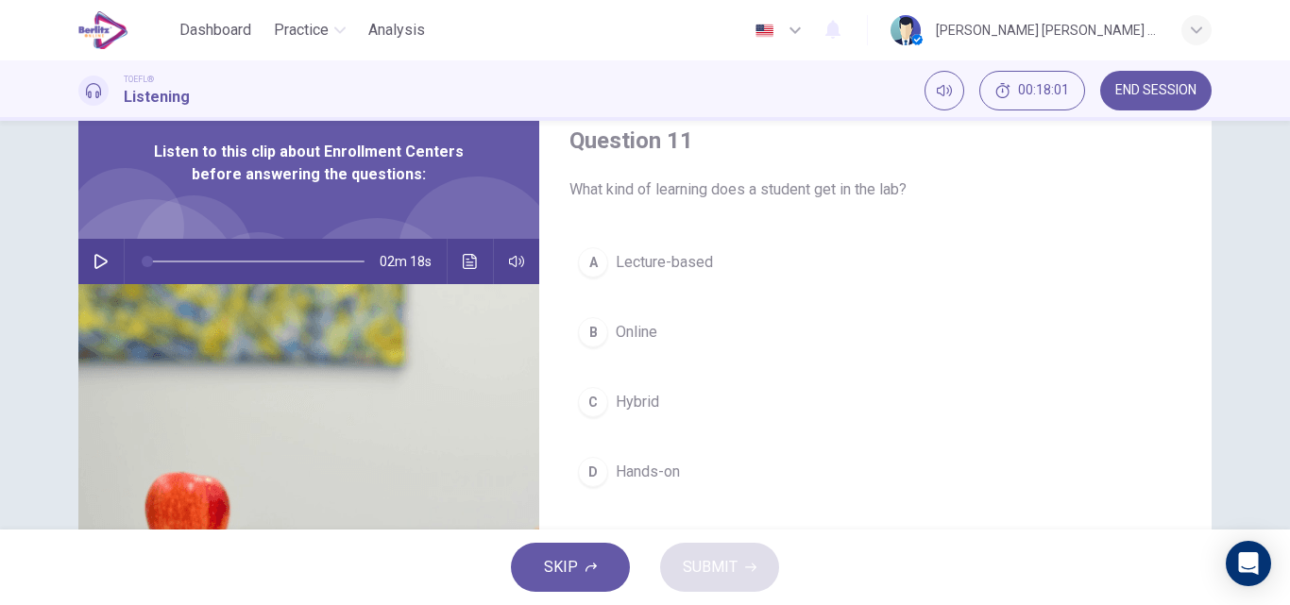
scroll to position [76, 0]
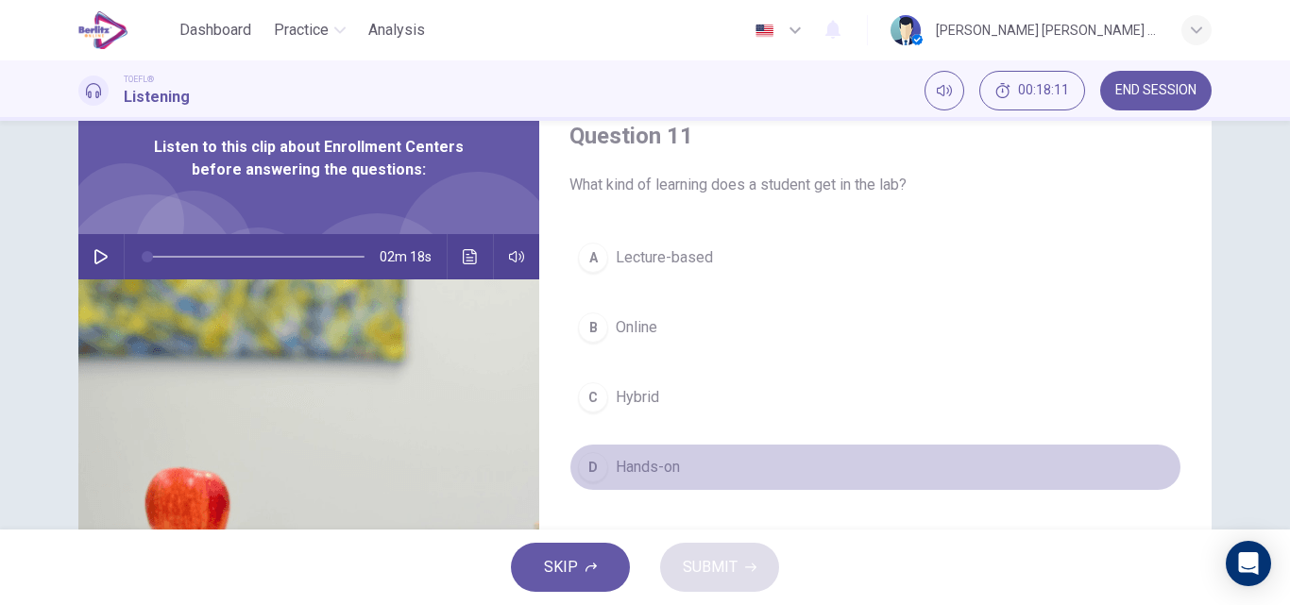
click at [671, 467] on span "Hands-on" at bounding box center [648, 467] width 64 height 23
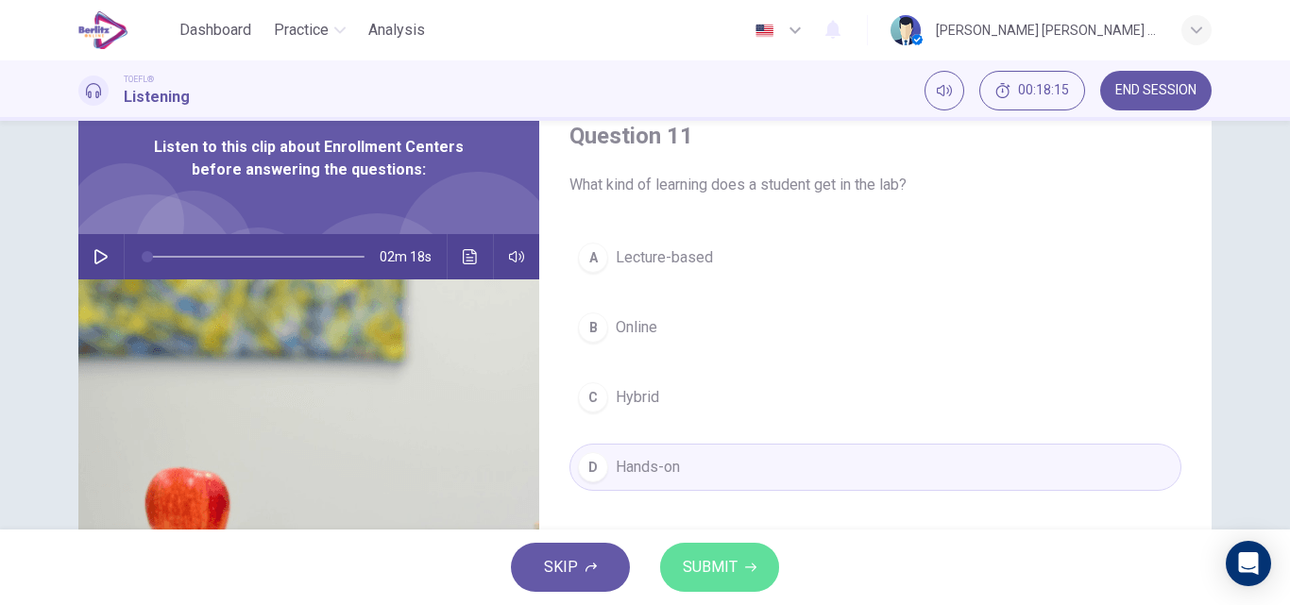
click at [702, 574] on span "SUBMIT" at bounding box center [710, 567] width 55 height 26
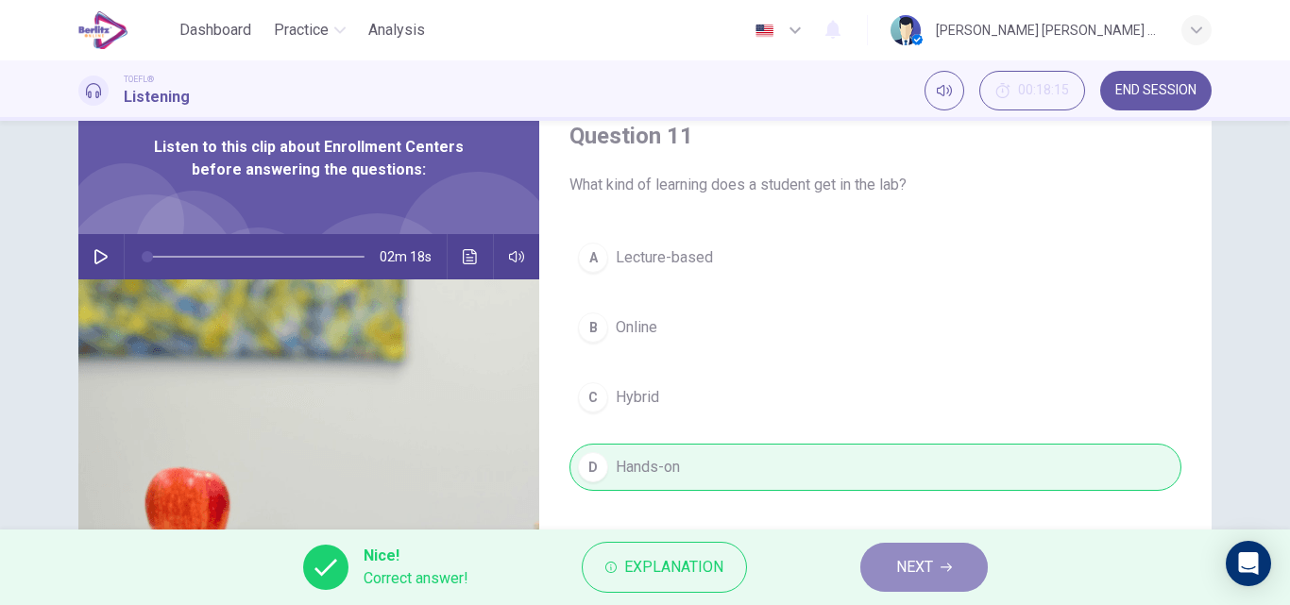
click at [900, 569] on span "NEXT" at bounding box center [914, 567] width 37 height 26
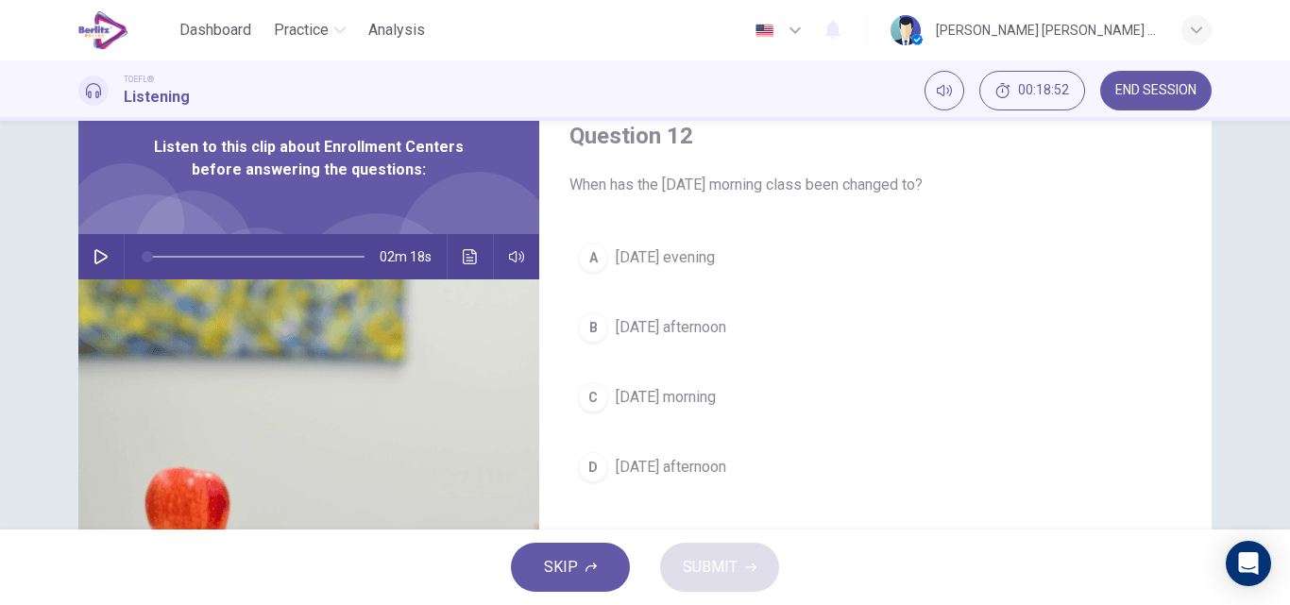
click at [633, 400] on span "[DATE] morning" at bounding box center [666, 397] width 100 height 23
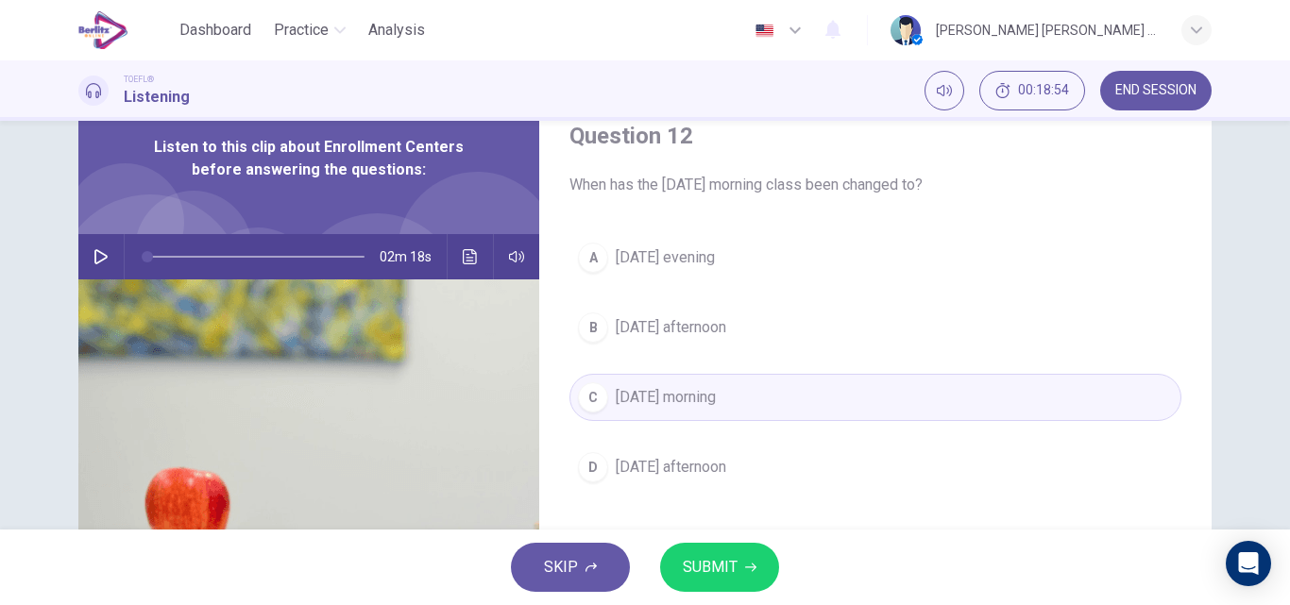
click at [688, 572] on span "SUBMIT" at bounding box center [710, 567] width 55 height 26
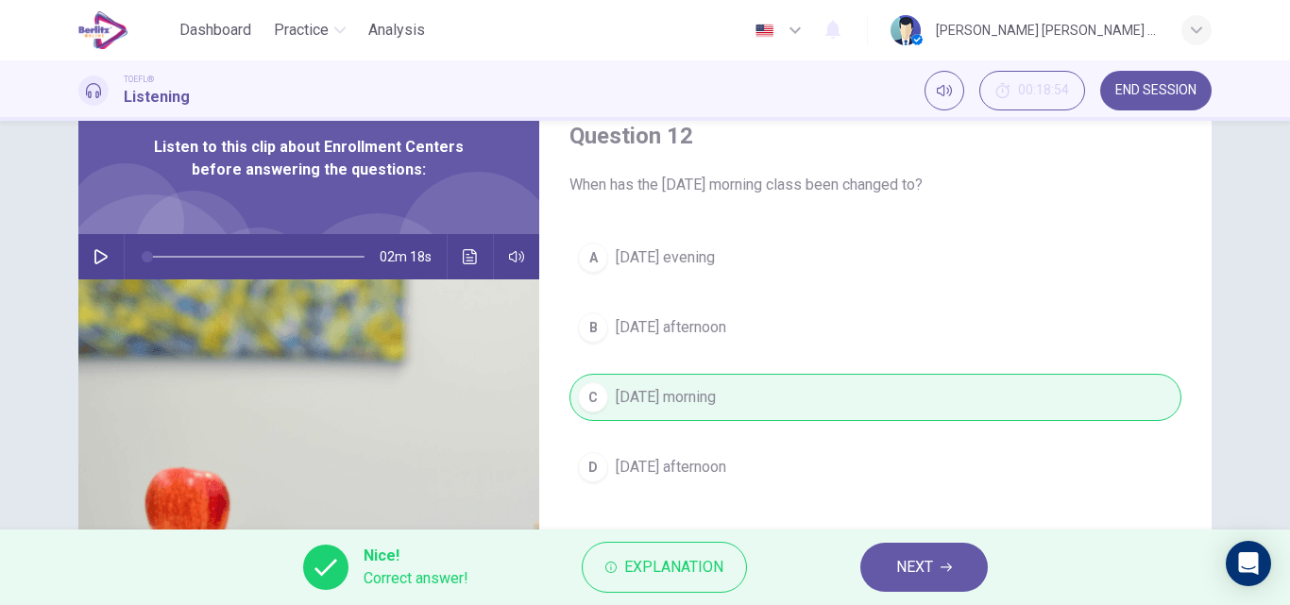
click at [883, 578] on button "NEXT" at bounding box center [923, 567] width 127 height 49
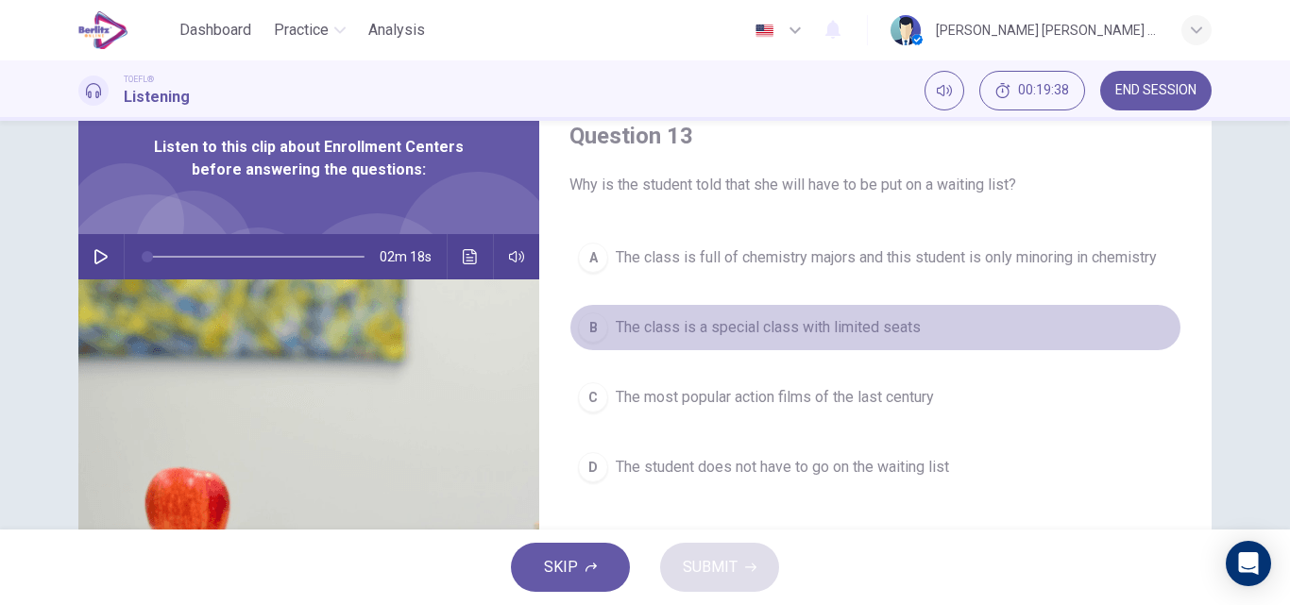
click at [776, 332] on span "The class is a special class with limited seats" at bounding box center [768, 327] width 305 height 23
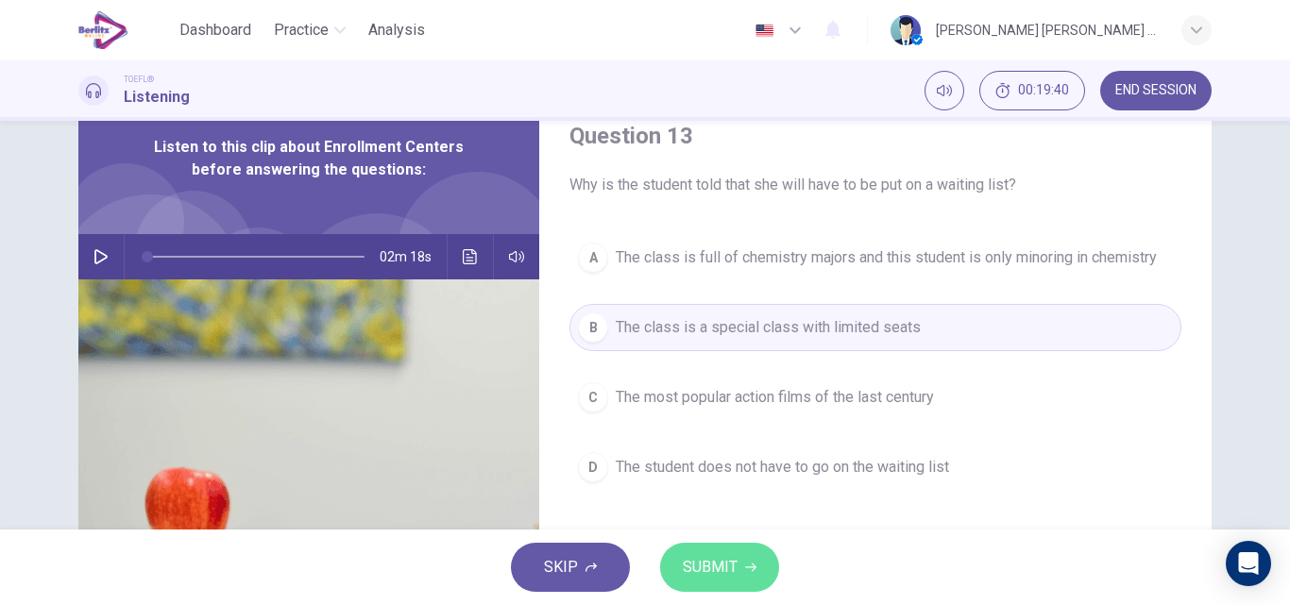
click at [738, 561] on button "SUBMIT" at bounding box center [719, 567] width 119 height 49
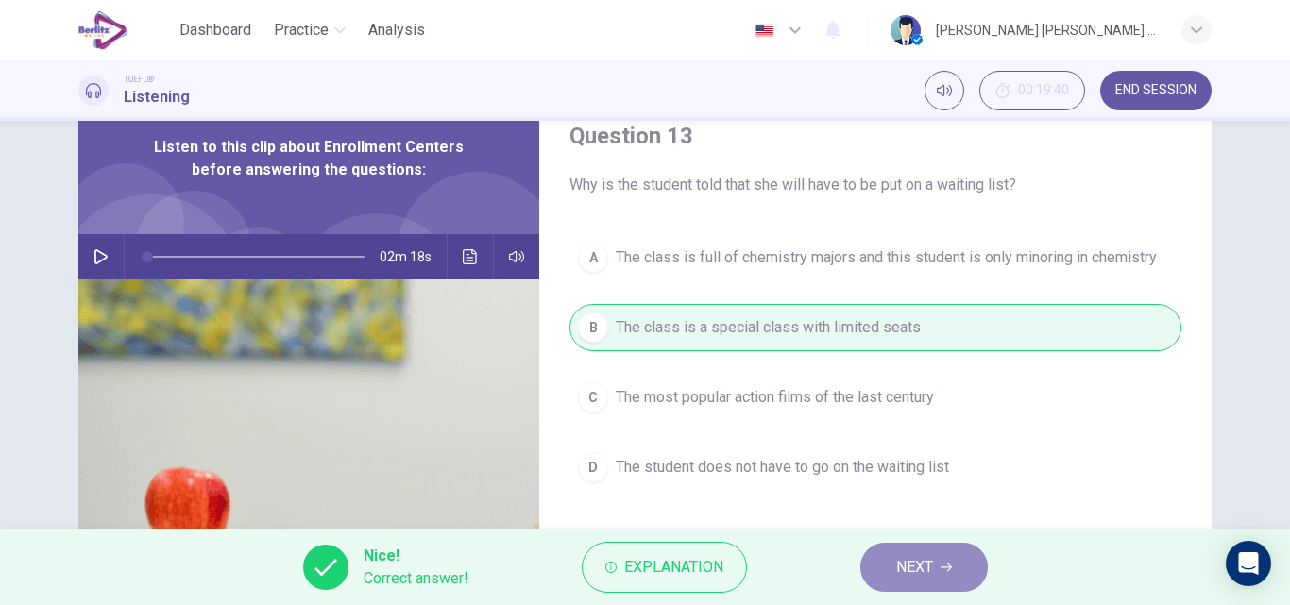
click at [919, 583] on button "NEXT" at bounding box center [923, 567] width 127 height 49
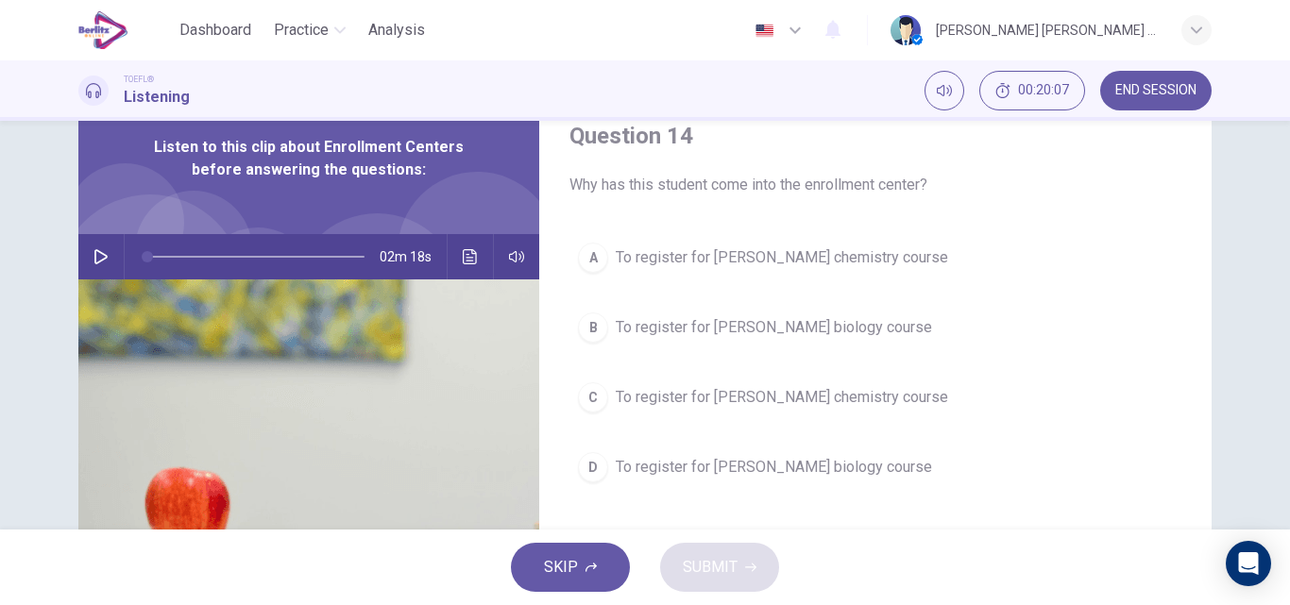
click at [630, 260] on span "To register for [PERSON_NAME] chemistry course" at bounding box center [782, 257] width 332 height 23
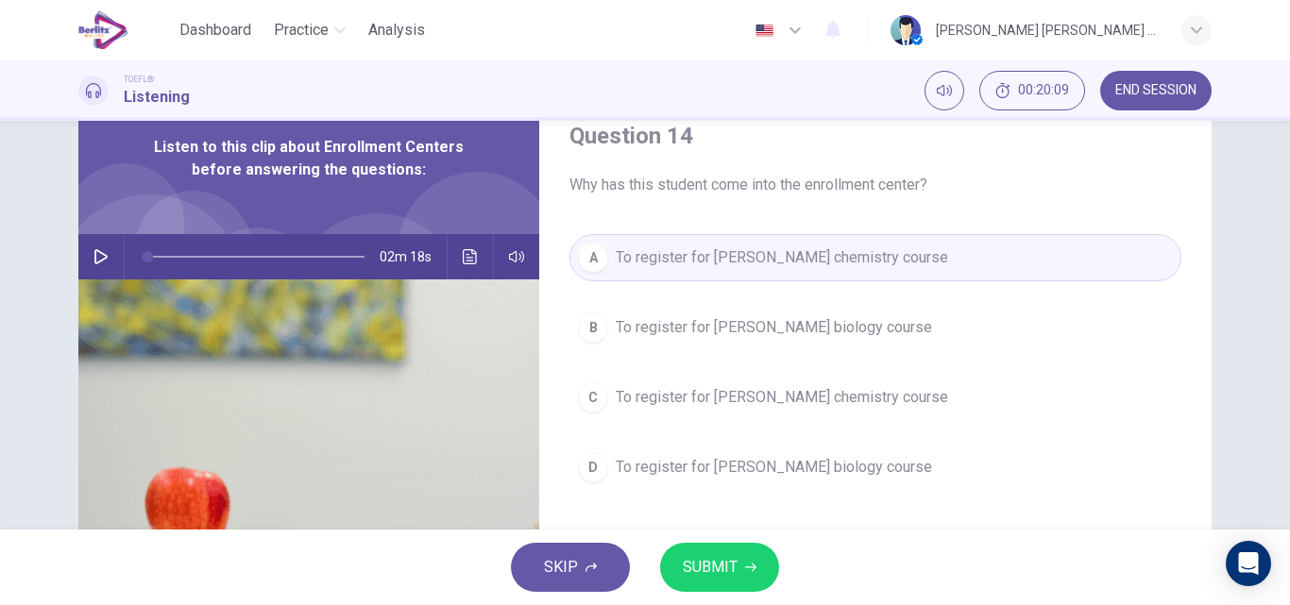
click at [716, 579] on span "SUBMIT" at bounding box center [710, 567] width 55 height 26
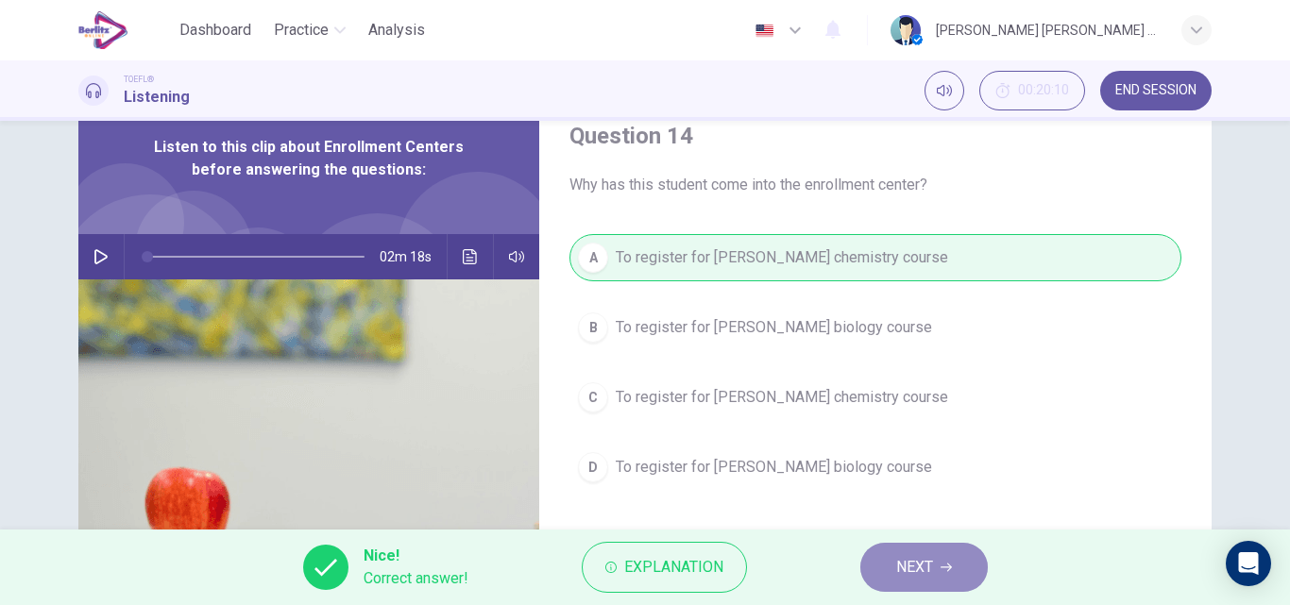
click at [889, 583] on button "NEXT" at bounding box center [923, 567] width 127 height 49
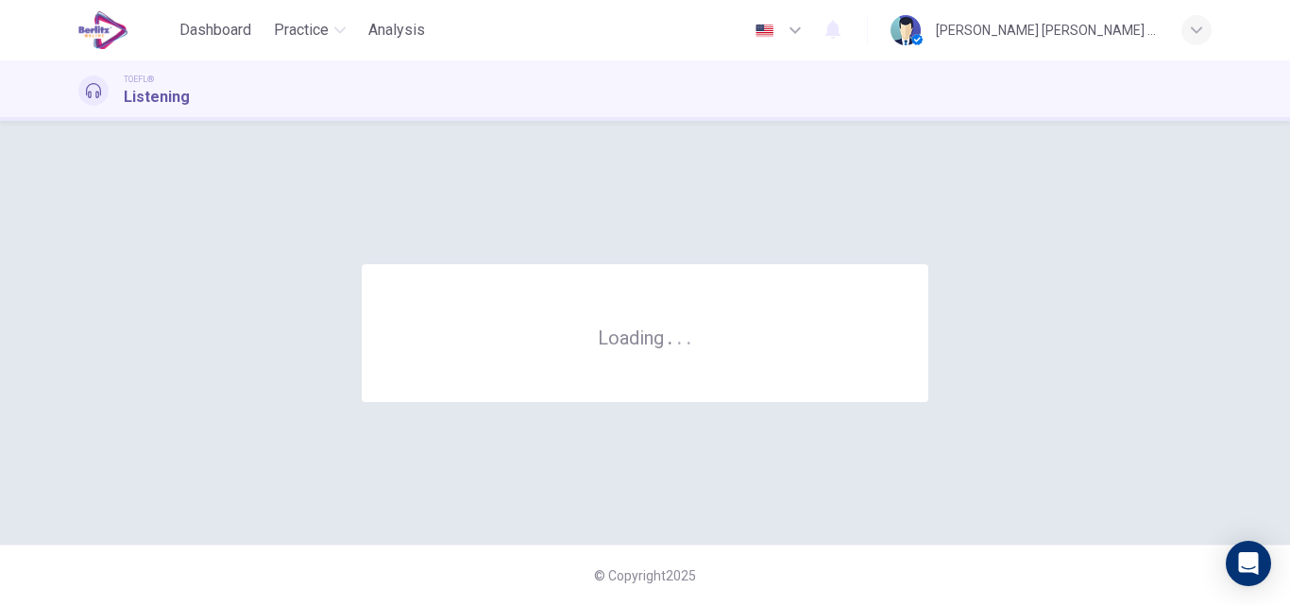
scroll to position [0, 0]
